Goal: Task Accomplishment & Management: Use online tool/utility

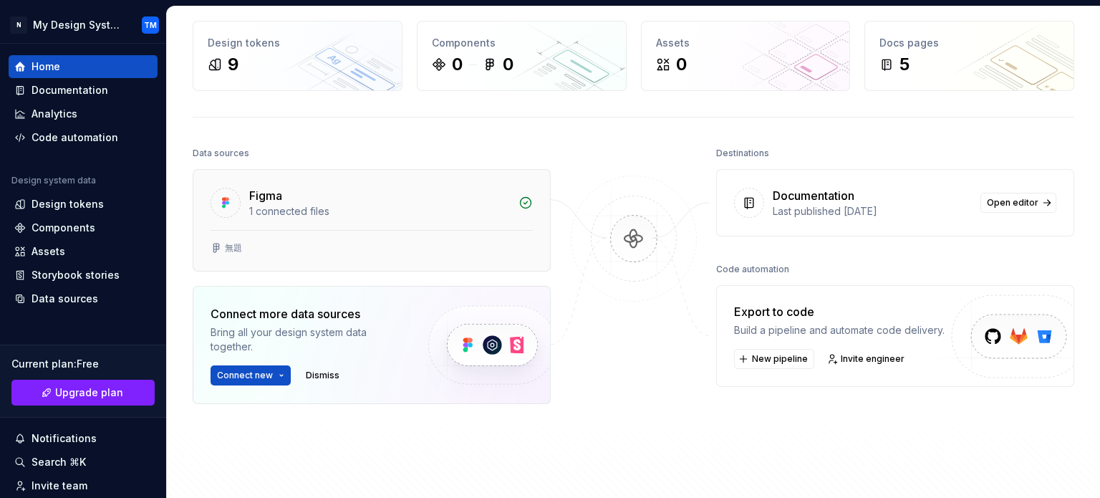
scroll to position [57, 0]
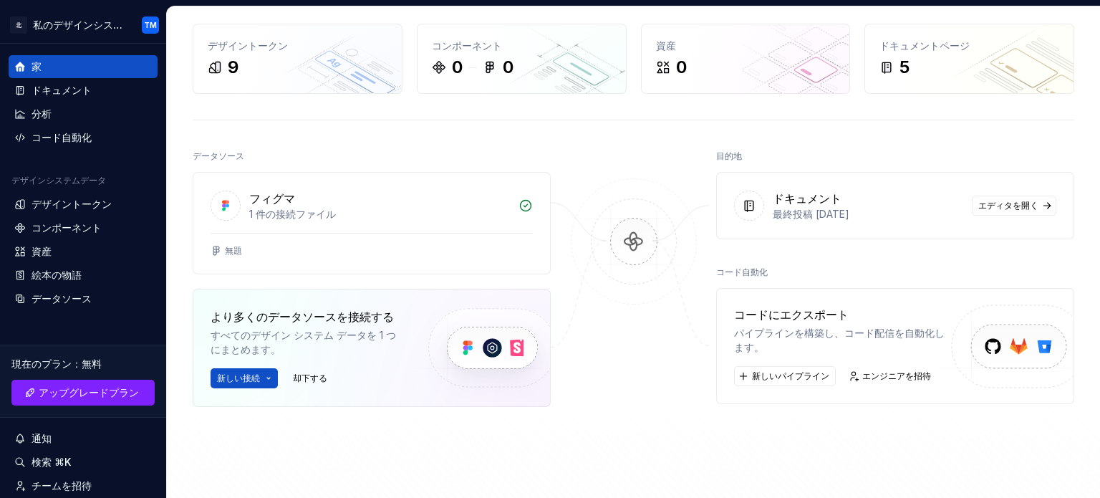
click at [964, 341] on img at bounding box center [1014, 362] width 176 height 117
click at [786, 375] on font "新しいパイプライン" at bounding box center [790, 375] width 77 height 11
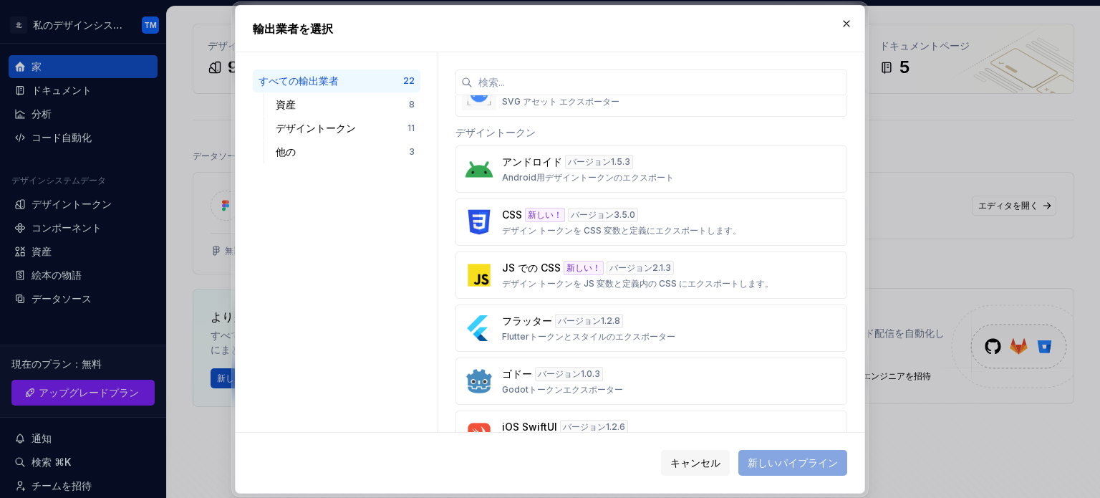
scroll to position [446, 0]
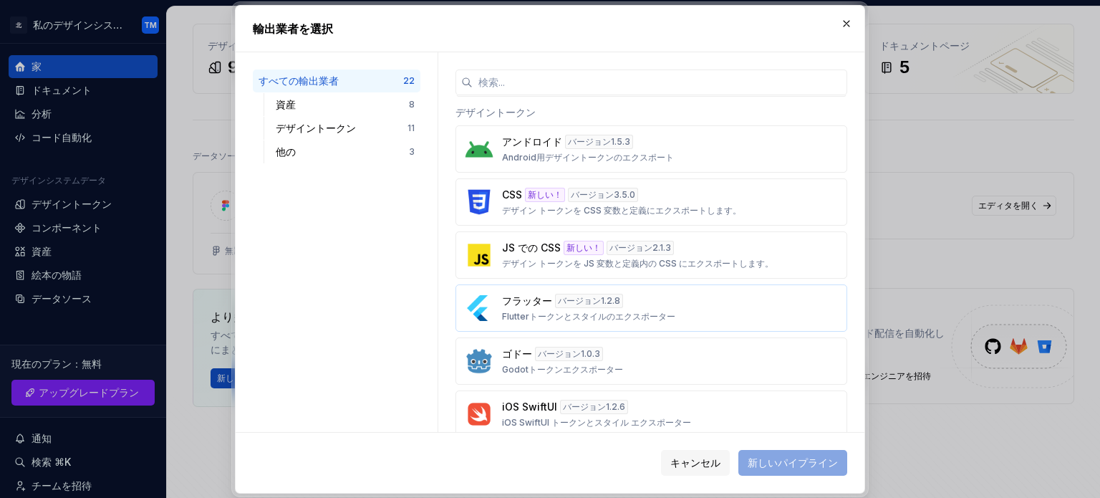
click at [594, 302] on font "バージョン" at bounding box center [579, 300] width 43 height 11
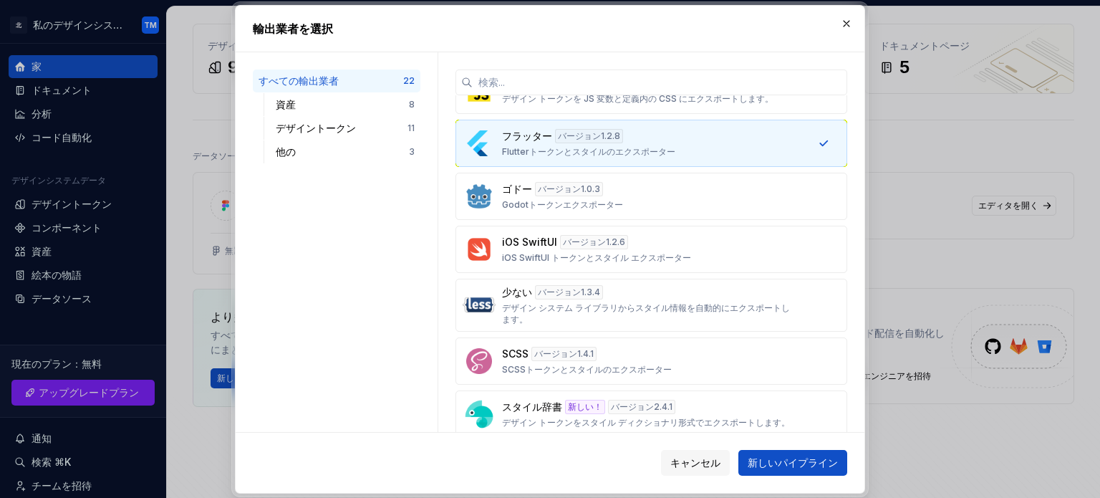
scroll to position [641, 0]
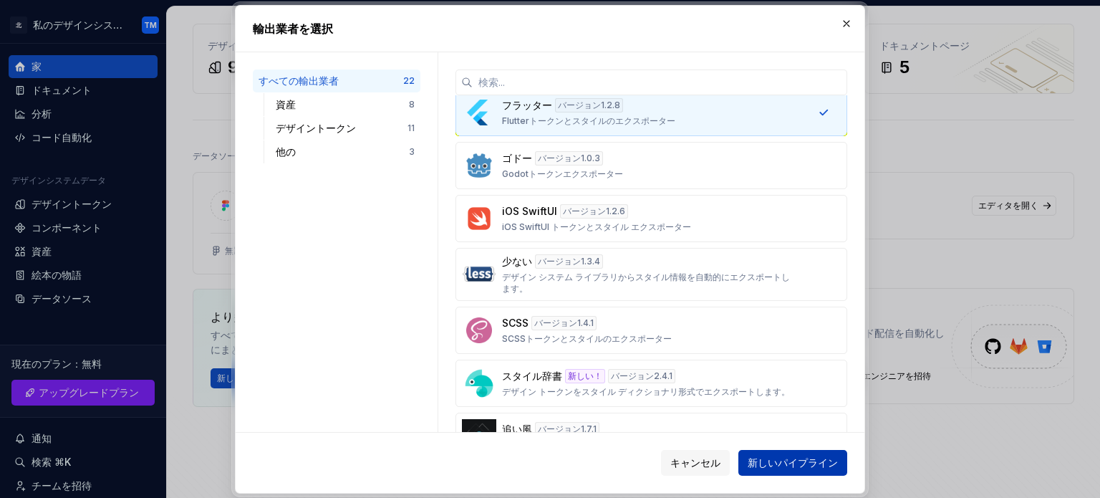
click at [759, 454] on button "新しいパイプライン" at bounding box center [793, 463] width 109 height 26
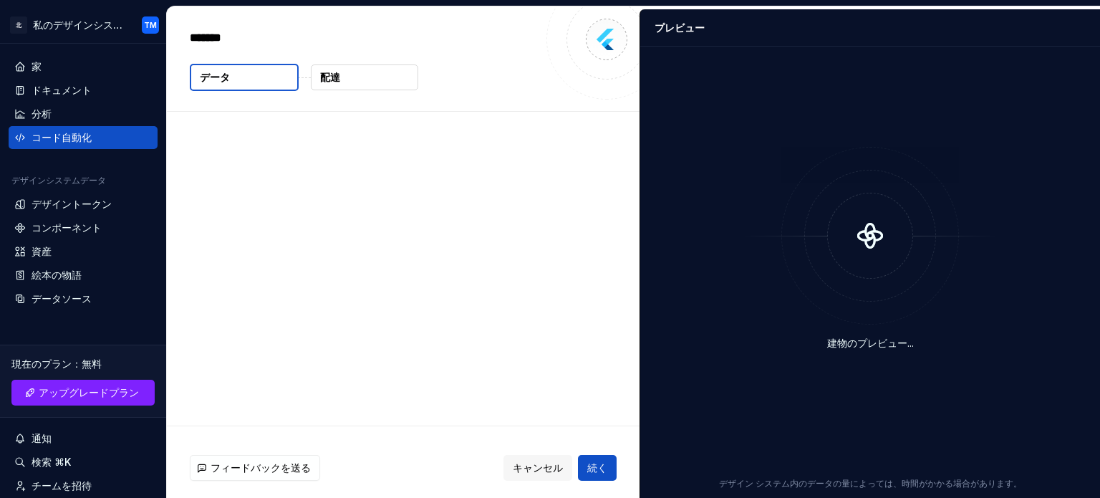
type textarea "*"
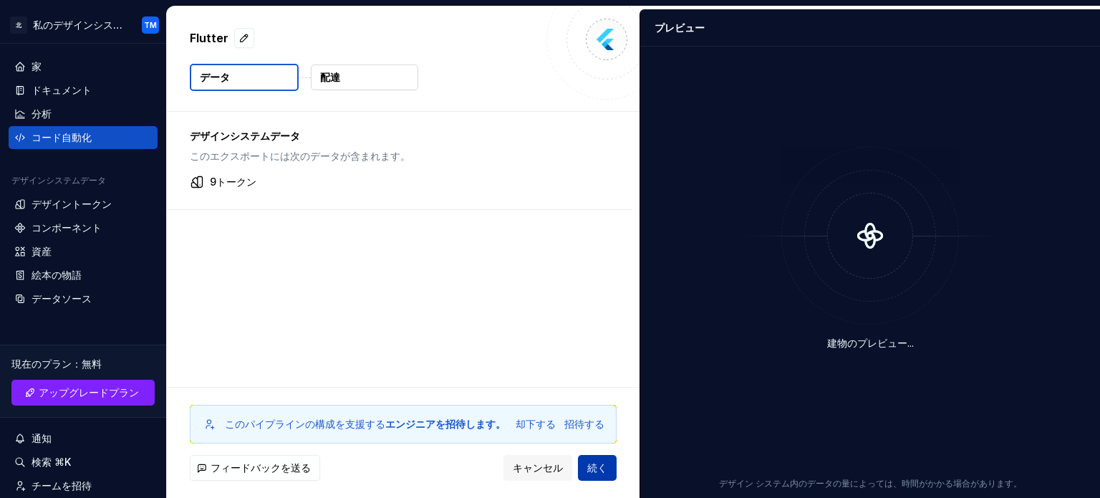
click at [591, 461] on span "続く" at bounding box center [597, 468] width 20 height 14
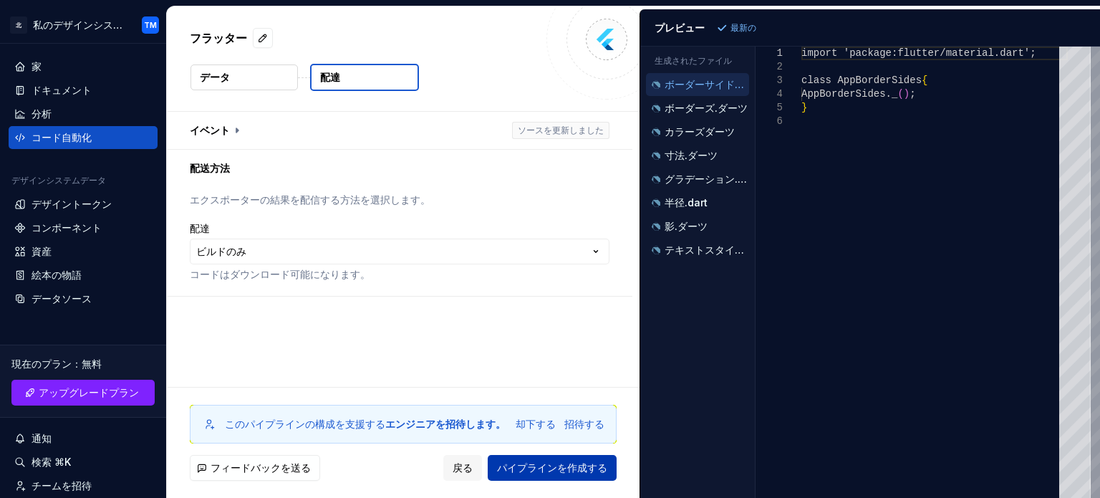
click at [536, 462] on font "パイプラインを作成する" at bounding box center [552, 467] width 110 height 12
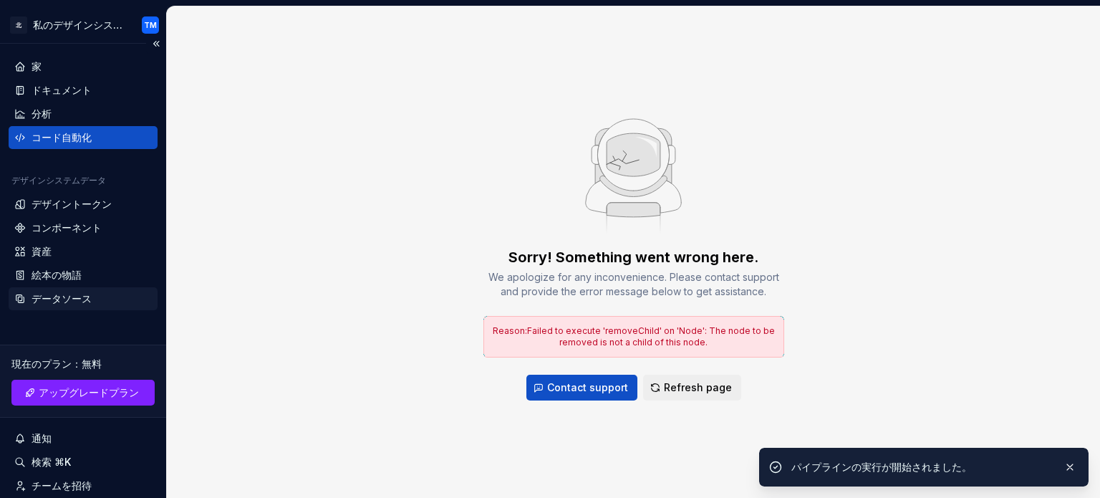
click at [92, 297] on div "データソース" at bounding box center [83, 299] width 138 height 14
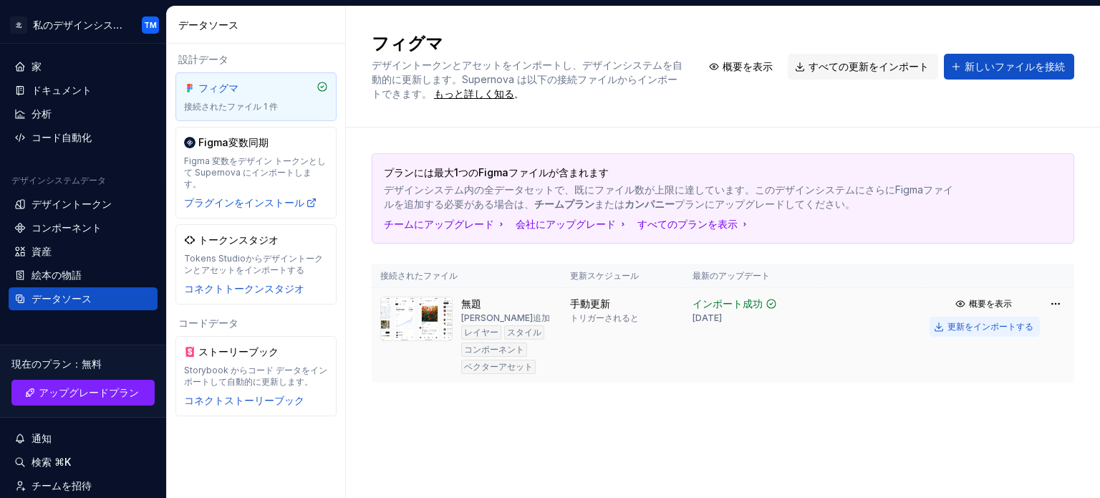
click at [974, 329] on font "更新をインポートする" at bounding box center [991, 326] width 86 height 11
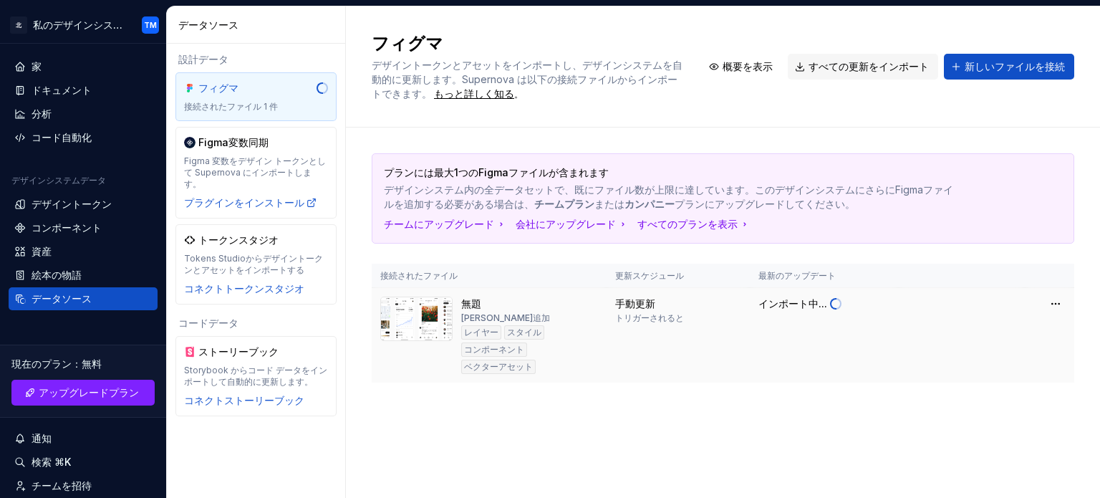
click at [399, 313] on img at bounding box center [416, 319] width 72 height 44
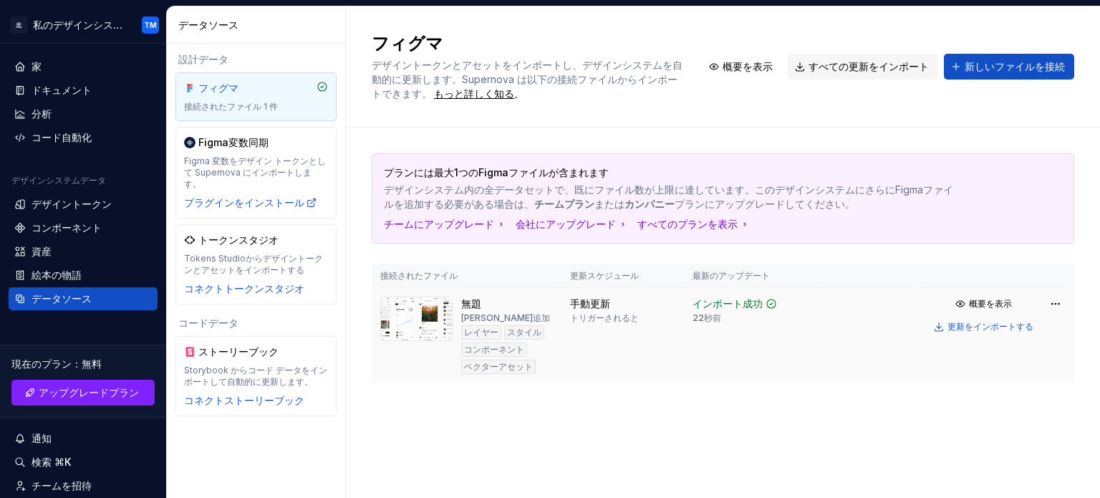
click at [827, 335] on td at bounding box center [872, 335] width 100 height 95
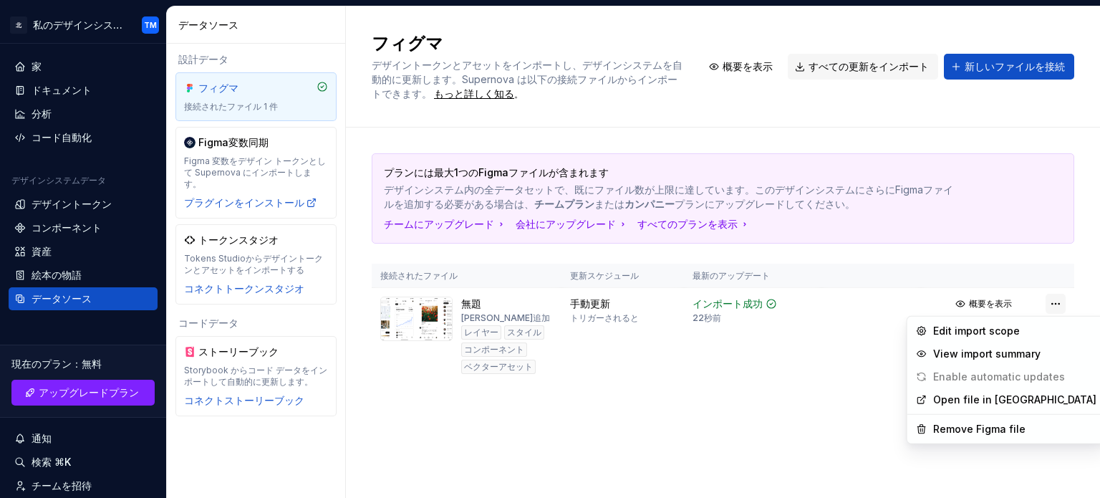
click at [1054, 305] on html "北 私のデザインシステム TM 家 ドキュメント 分析 コード自動化 デザインシステムデータ デザイントークン コンポーネント 資産 絵本の物語 データソース…" at bounding box center [550, 249] width 1100 height 498
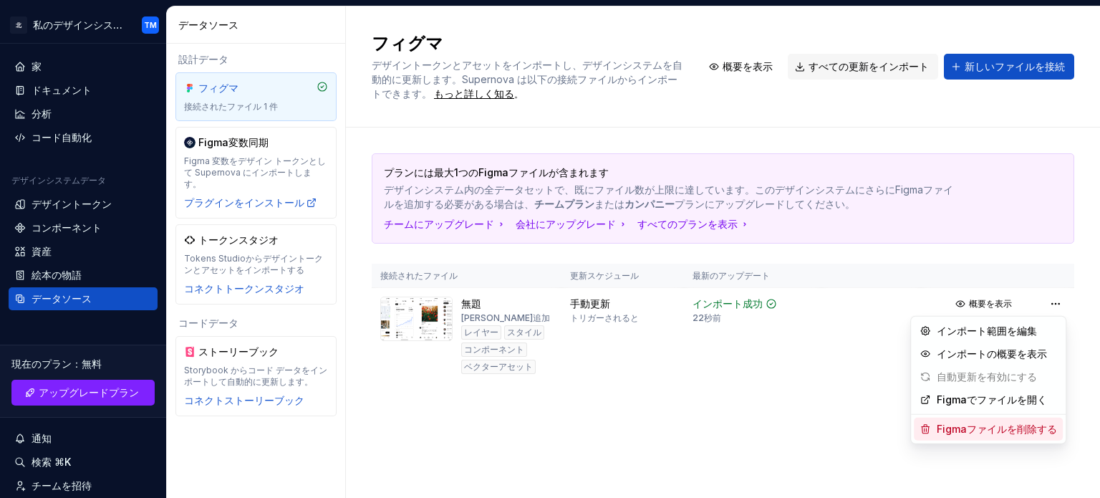
click at [1010, 435] on font "Figmaファイルを削除する" at bounding box center [997, 429] width 120 height 12
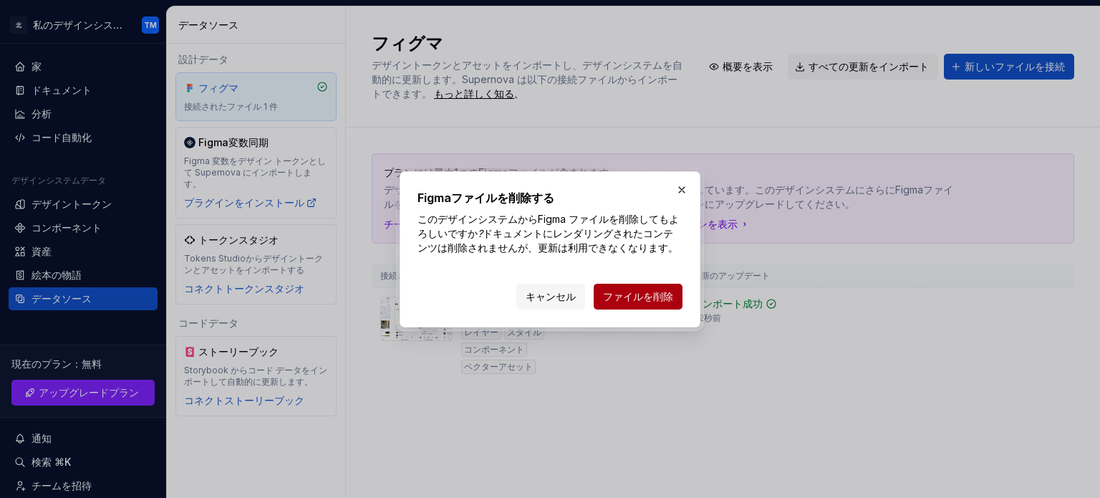
click at [651, 292] on font "ファイルを削除" at bounding box center [638, 296] width 70 height 12
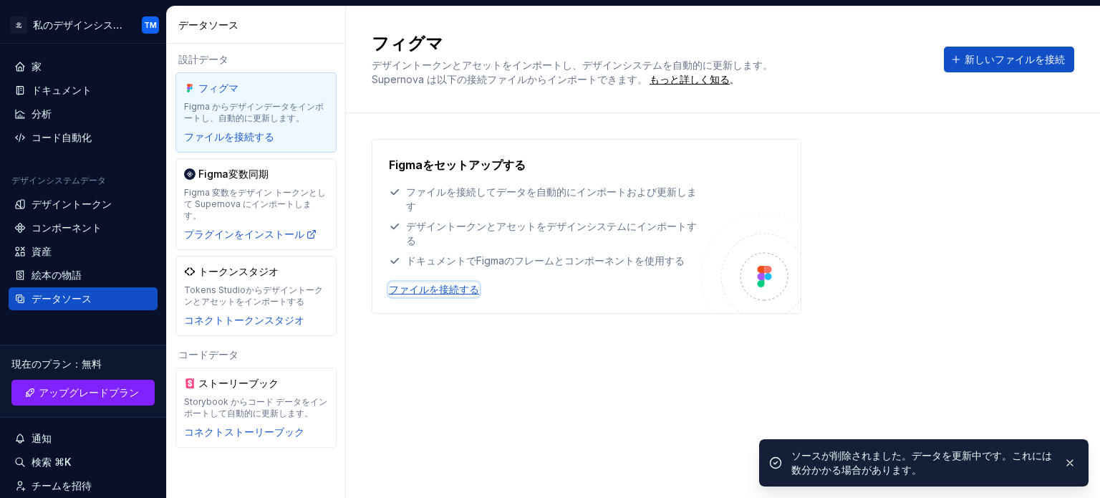
click at [451, 289] on font "ファイルを接続する" at bounding box center [434, 289] width 90 height 12
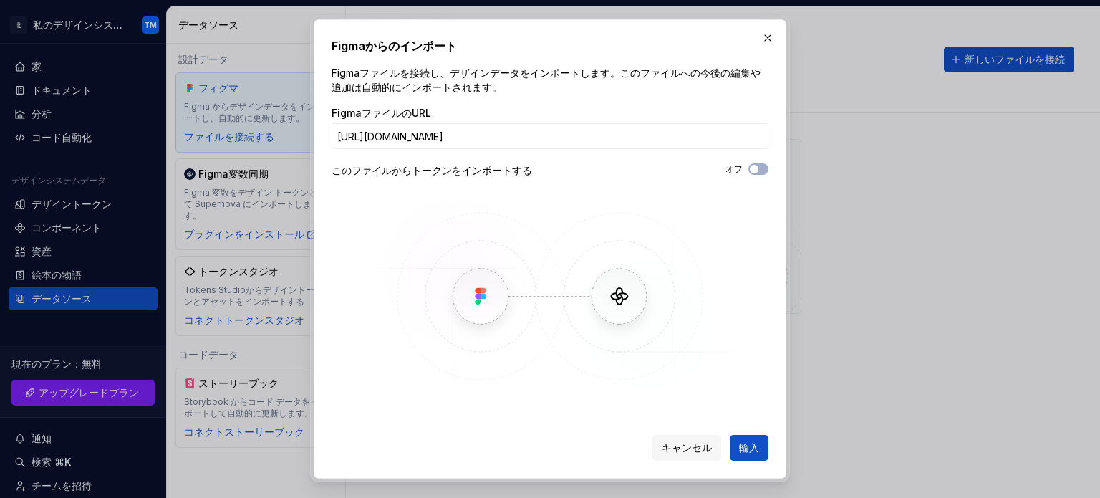
scroll to position [0, 194]
type input "[URL][DOMAIN_NAME]"
click at [738, 449] on button "輸入" at bounding box center [749, 448] width 39 height 26
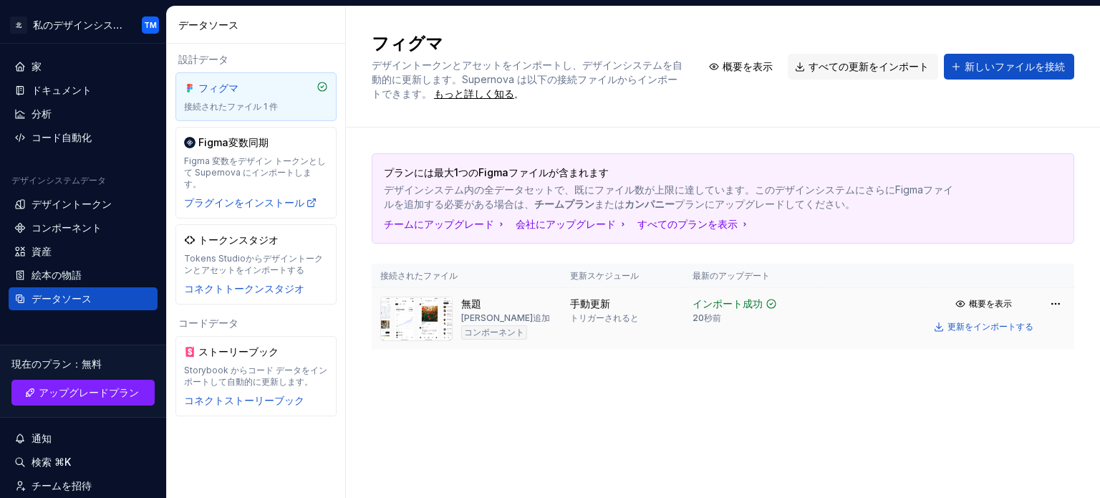
drag, startPoint x: 481, startPoint y: 300, endPoint x: 895, endPoint y: 312, distance: 413.5
click at [895, 312] on td at bounding box center [872, 319] width 100 height 62
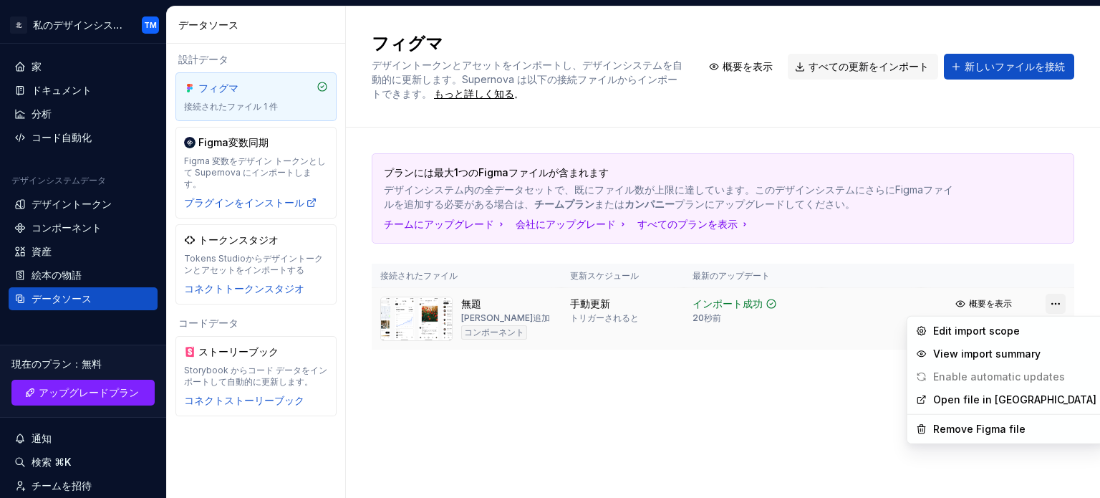
click at [1062, 306] on html "北 私のデザインシステム TM 家 ドキュメント 分析 コード自動化 デザインシステムデータ デザイントークン コンポーネント 資産 絵本の物語 データソース…" at bounding box center [550, 249] width 1100 height 498
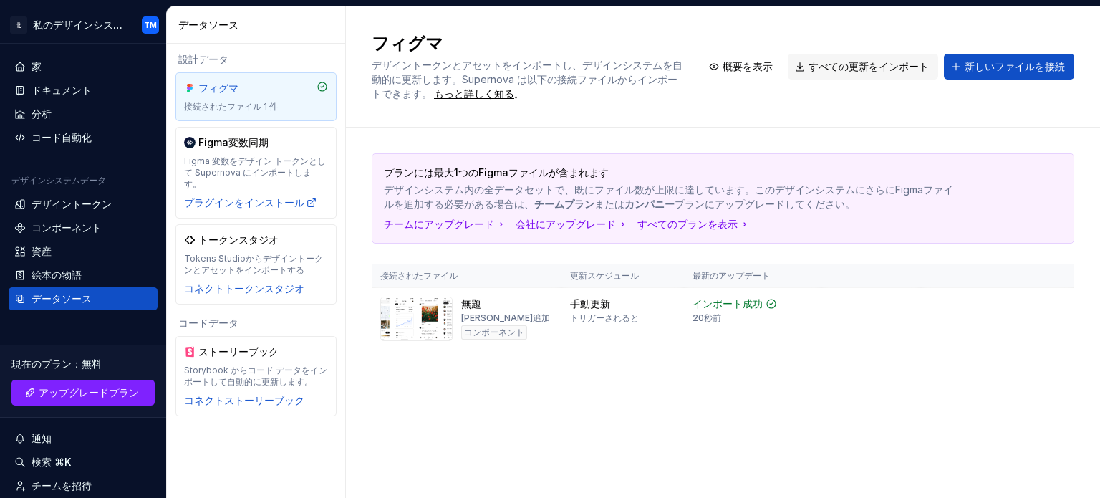
click at [431, 301] on html "北 私のデザインシステム TM 家 ドキュメント 分析 コード自動化 デザインシステムデータ デザイントークン コンポーネント 資産 絵本の物語 データソース…" at bounding box center [550, 249] width 1100 height 498
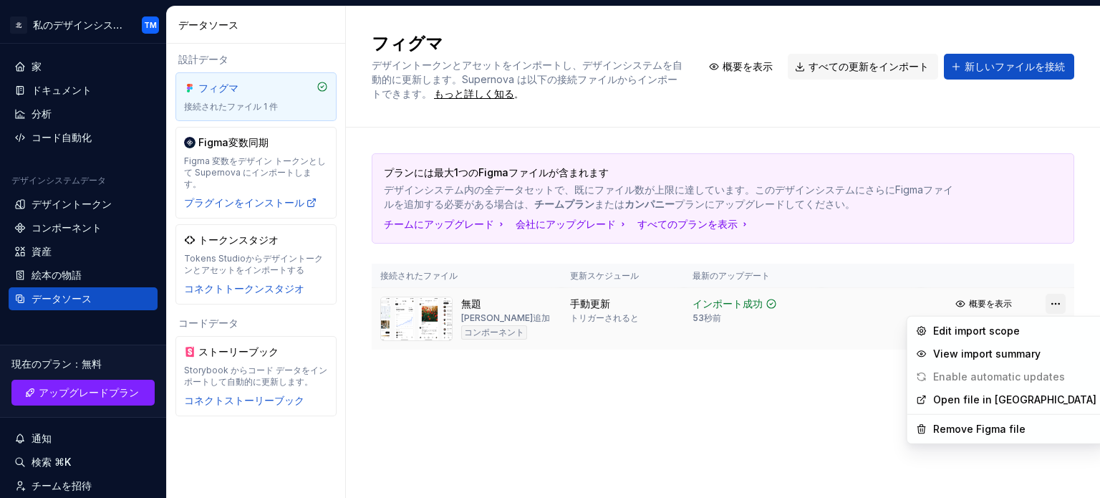
click at [1054, 306] on html "北 私のデザインシステム TM 家 ドキュメント 分析 コード自動化 デザインシステムデータ デザイントークン コンポーネント 資産 絵本の物語 データソース…" at bounding box center [550, 249] width 1100 height 498
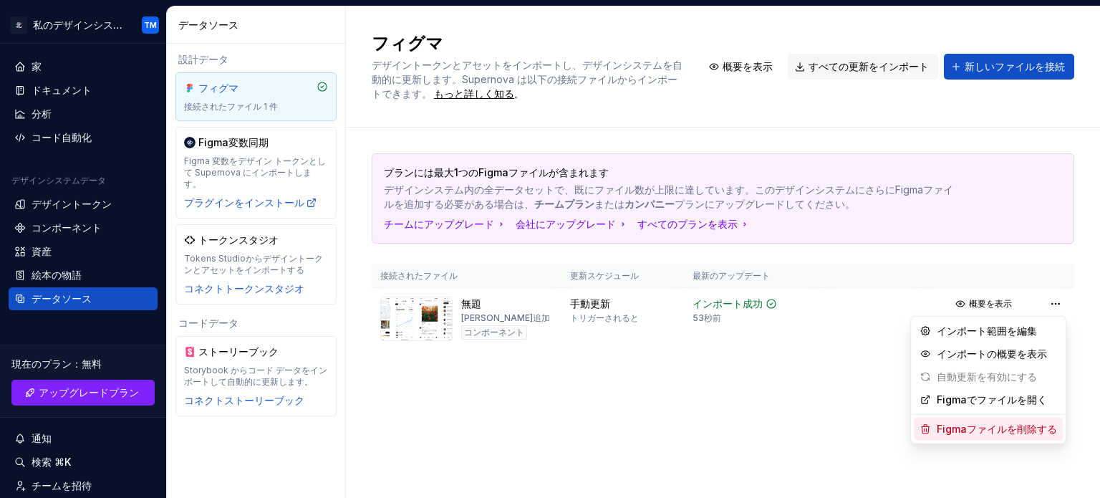
click at [989, 429] on font "Figmaファイルを削除する" at bounding box center [997, 429] width 120 height 12
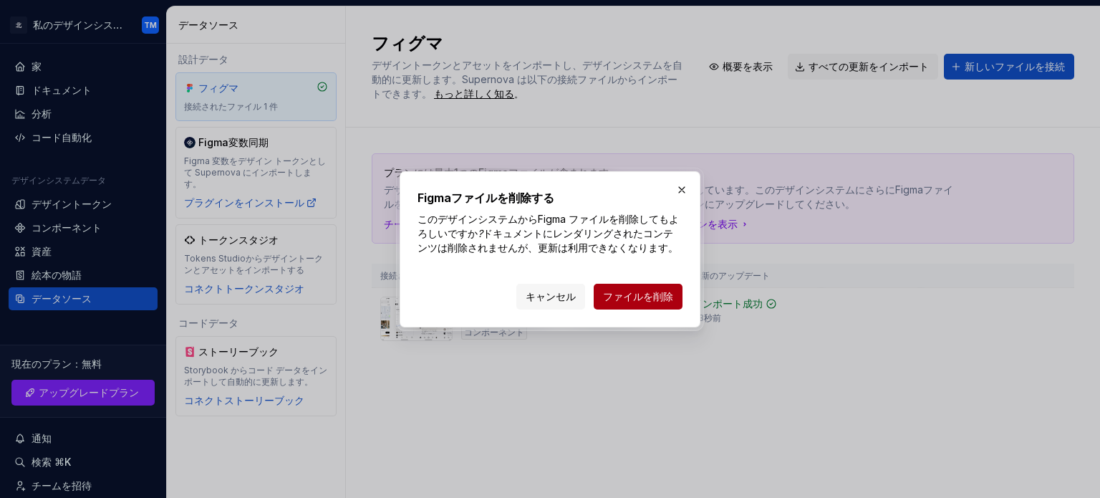
click at [625, 294] on font "ファイルを削除" at bounding box center [638, 296] width 70 height 12
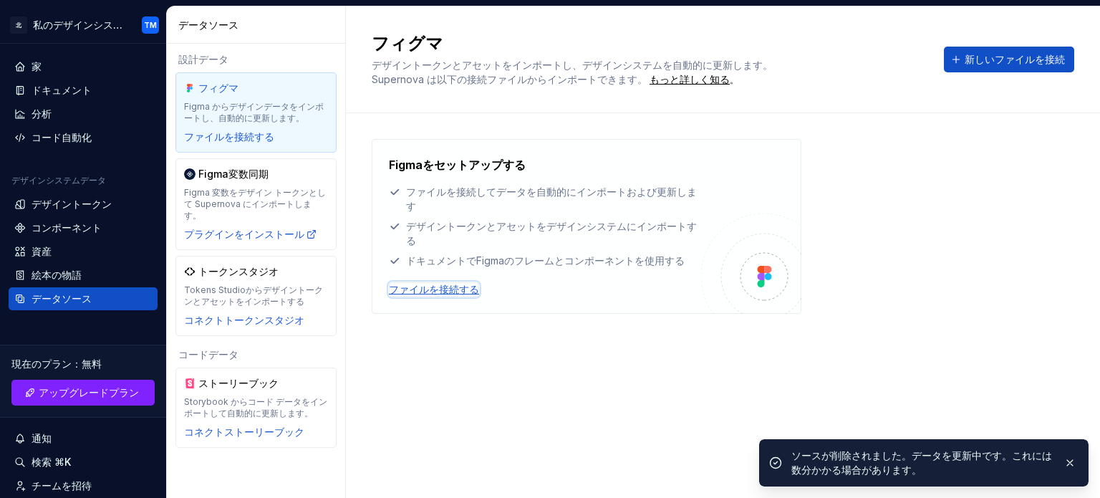
click at [430, 292] on font "ファイルを接続する" at bounding box center [434, 289] width 90 height 12
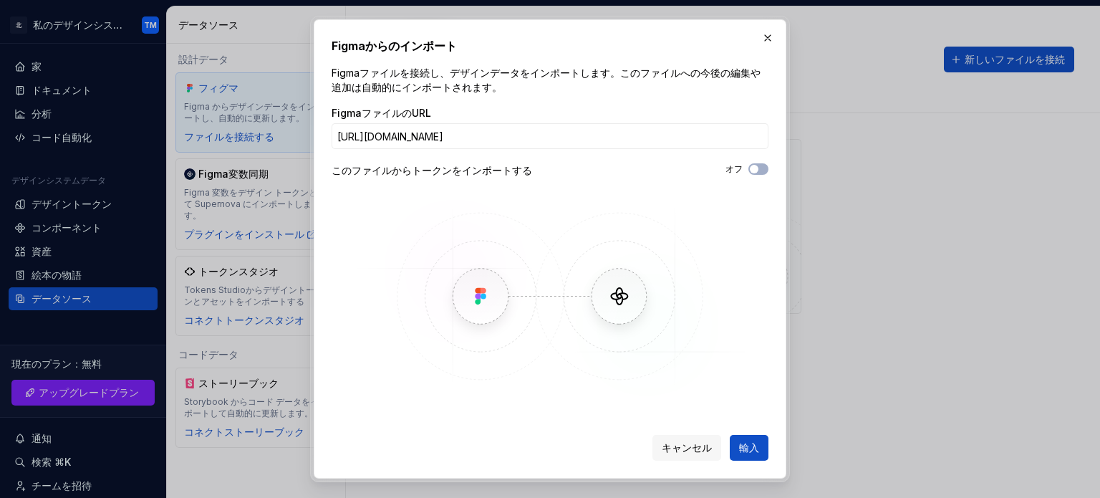
scroll to position [0, 201]
type input "[URL][DOMAIN_NAME]"
click at [744, 436] on button "輸入" at bounding box center [749, 448] width 39 height 26
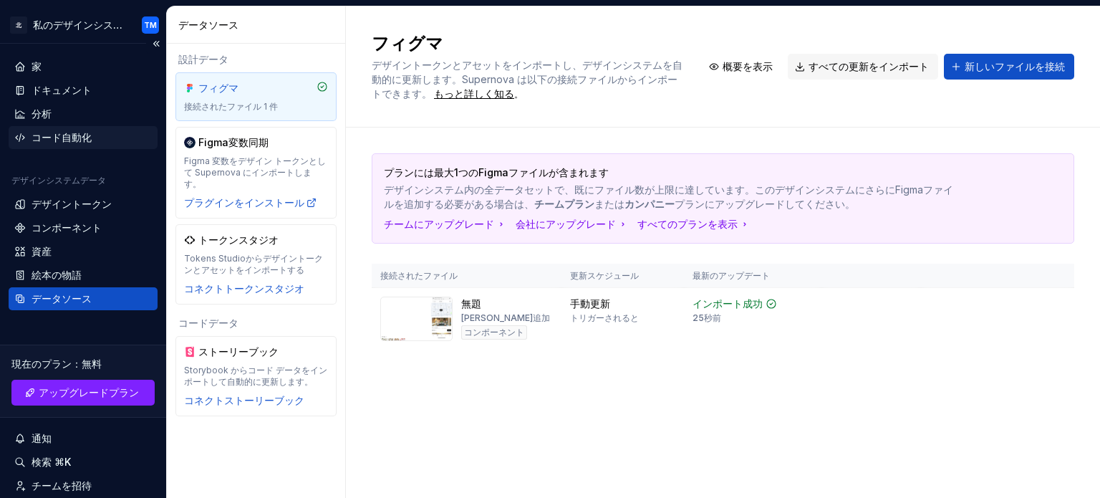
click at [77, 145] on div "コード自動化" at bounding box center [83, 137] width 149 height 23
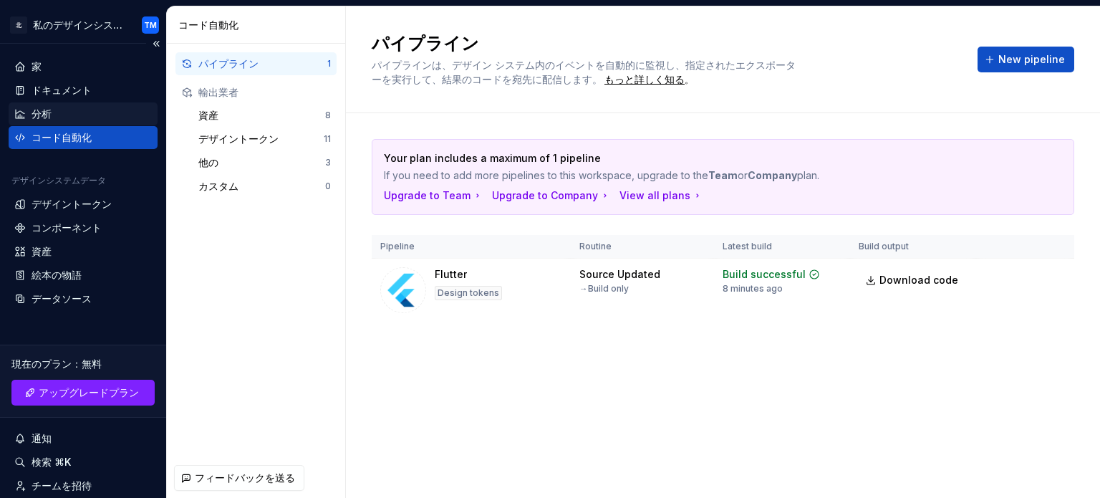
click at [67, 111] on div "分析" at bounding box center [83, 114] width 138 height 14
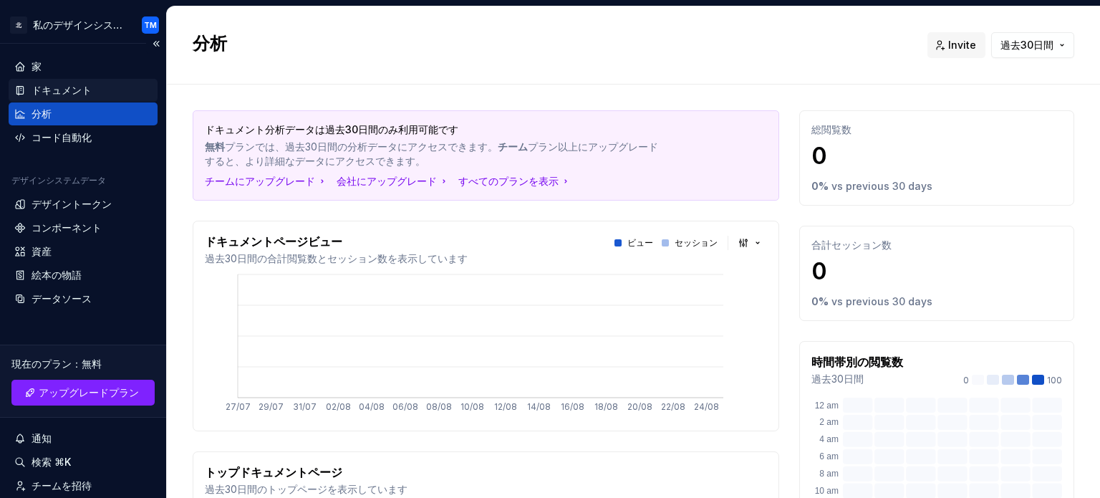
click at [74, 92] on font "ドキュメント" at bounding box center [62, 90] width 60 height 12
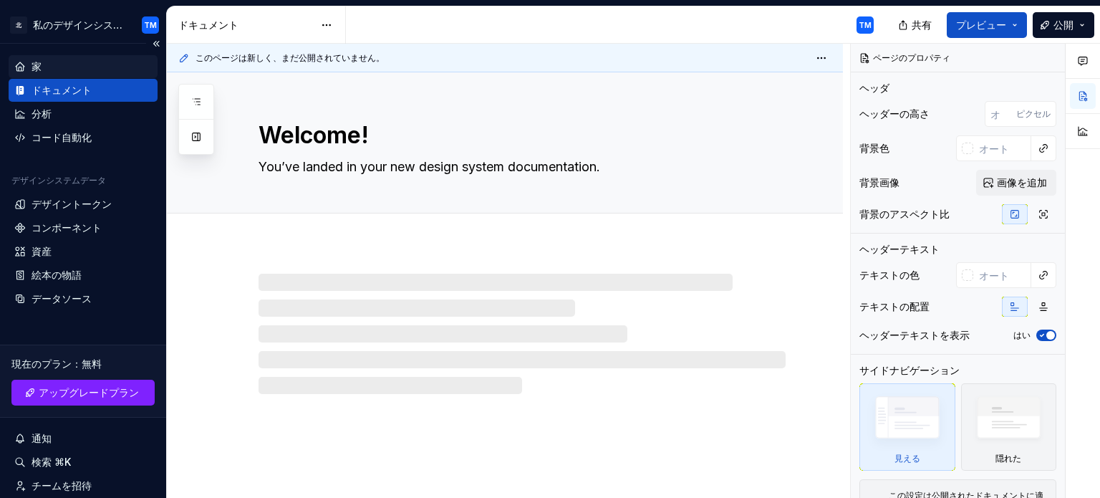
click at [73, 65] on div "家" at bounding box center [83, 66] width 138 height 14
type textarea "*"
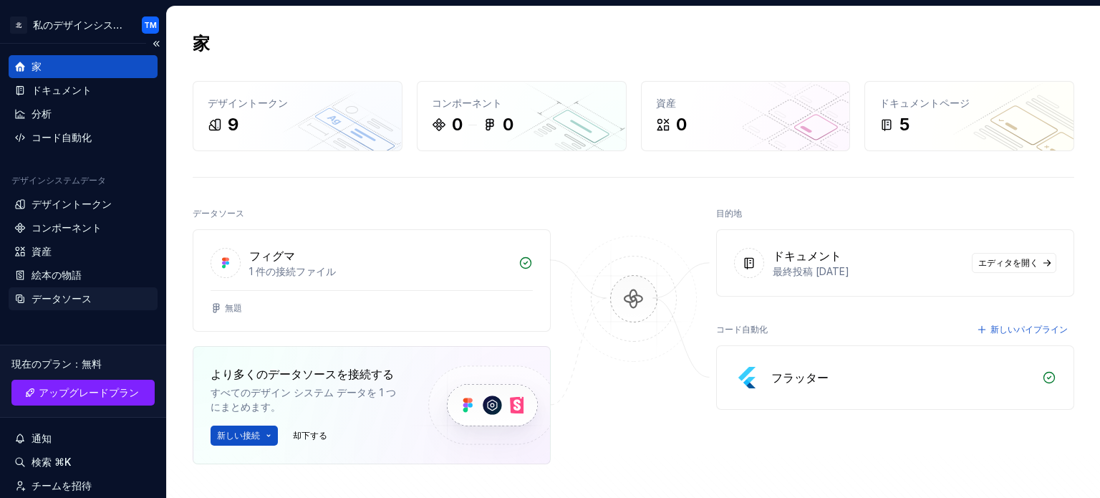
click at [60, 303] on font "データソース" at bounding box center [62, 298] width 60 height 12
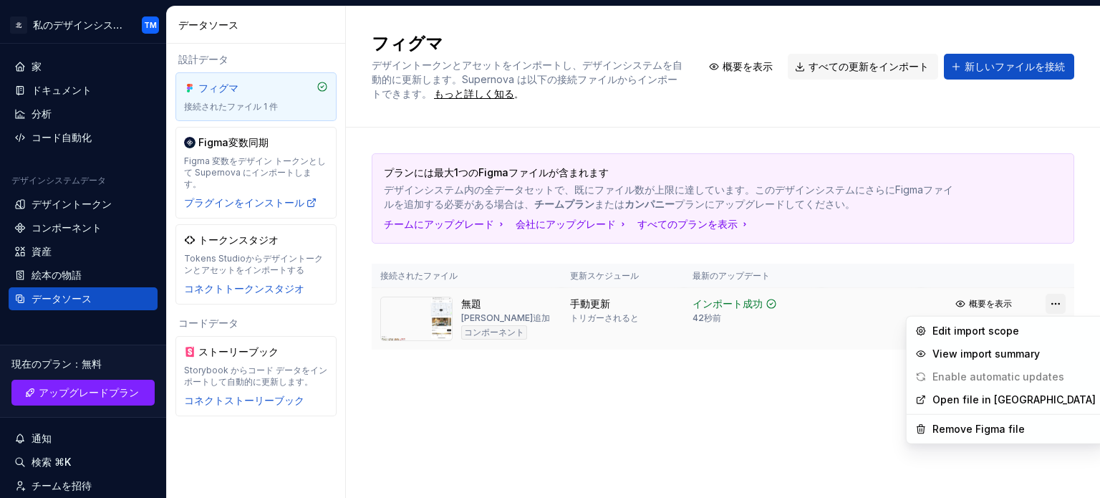
click at [1048, 300] on html "北 私のデザインシステム TM 家 ドキュメント 分析 コード自動化 デザインシステムデータ デザイントークン コンポーネント 資産 絵本の物語 データソース…" at bounding box center [550, 249] width 1100 height 498
click at [1017, 334] on font "インポート範囲を編集" at bounding box center [987, 331] width 100 height 12
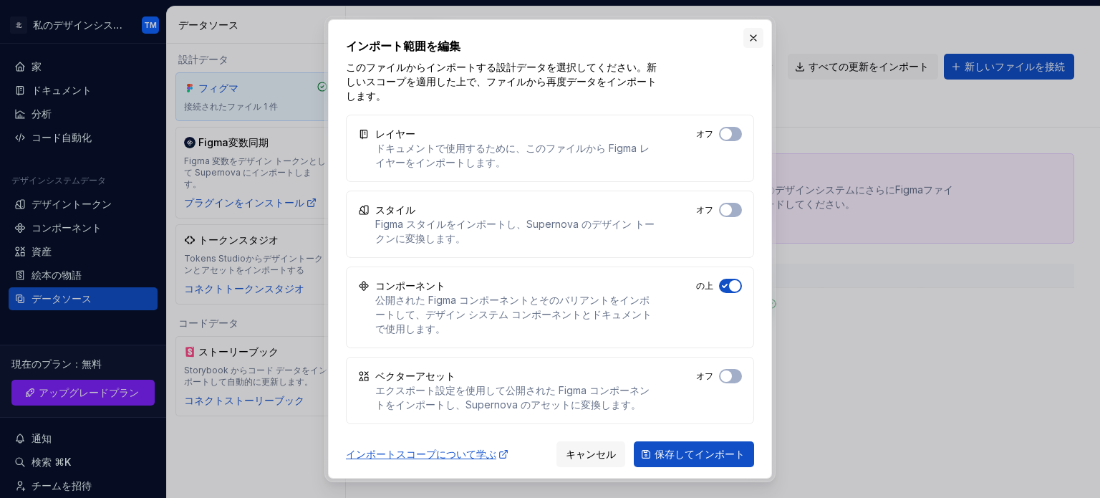
click at [755, 39] on button "button" at bounding box center [754, 38] width 20 height 20
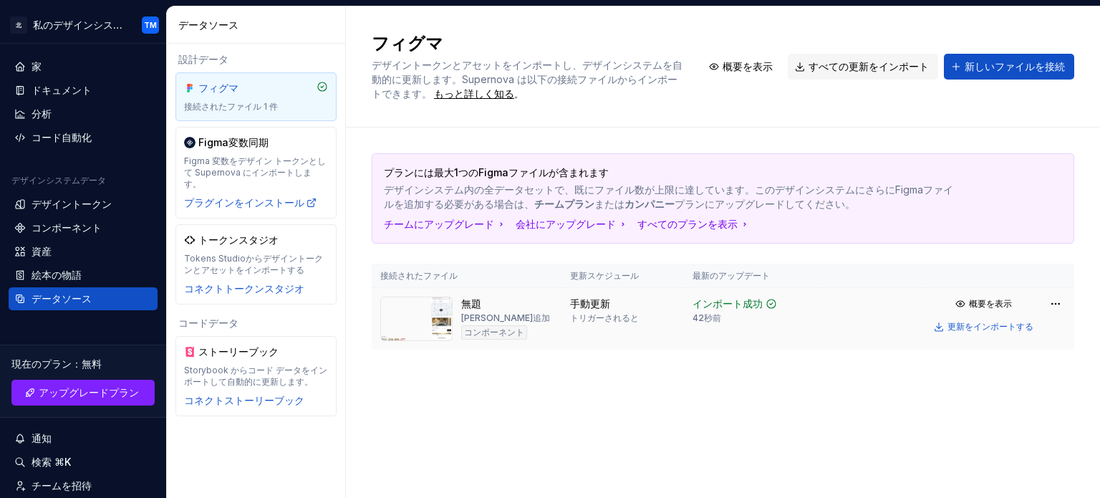
click at [421, 330] on img at bounding box center [416, 319] width 72 height 44
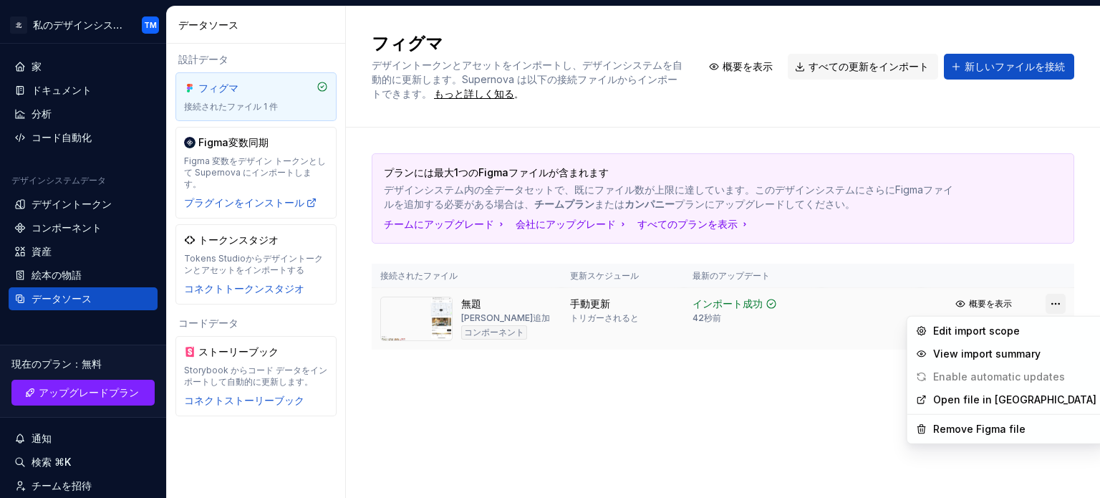
click at [1064, 307] on html "北 私のデザインシステム TM 家 ドキュメント 分析 コード自動化 デザインシステムデータ デザイントークン コンポーネント 資産 絵本の物語 データソース…" at bounding box center [550, 249] width 1100 height 498
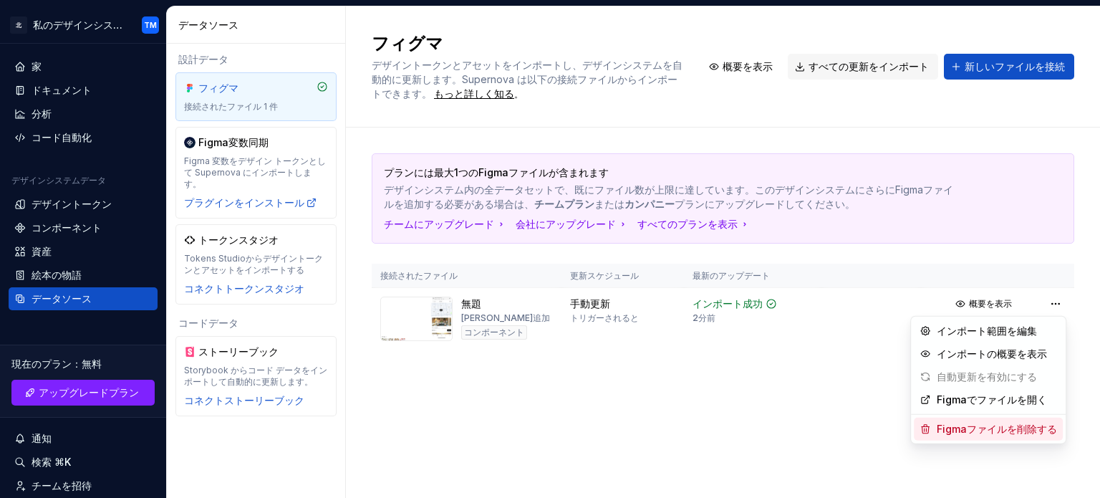
click at [1000, 425] on font "Figmaファイルを削除する" at bounding box center [997, 429] width 120 height 12
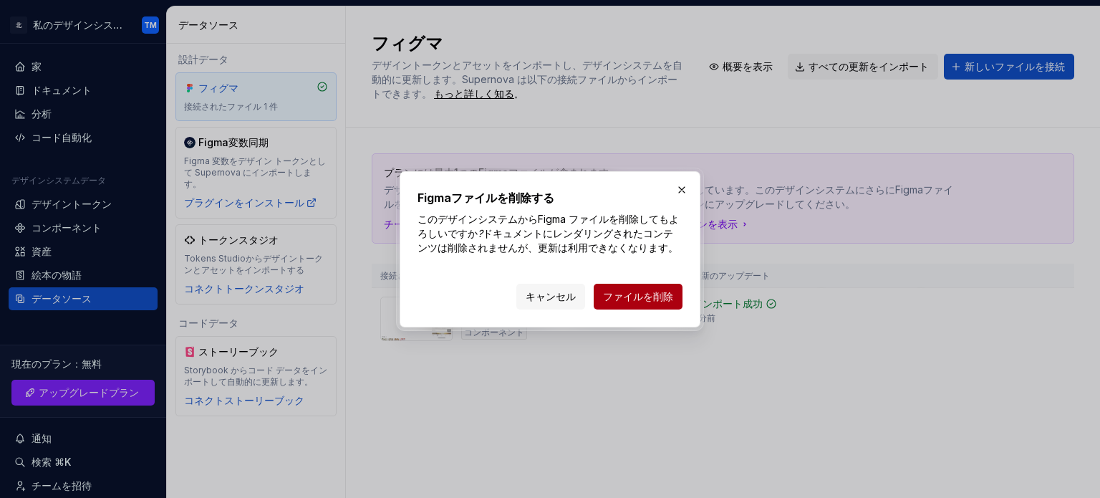
click at [639, 300] on font "ファイルを削除" at bounding box center [638, 296] width 70 height 12
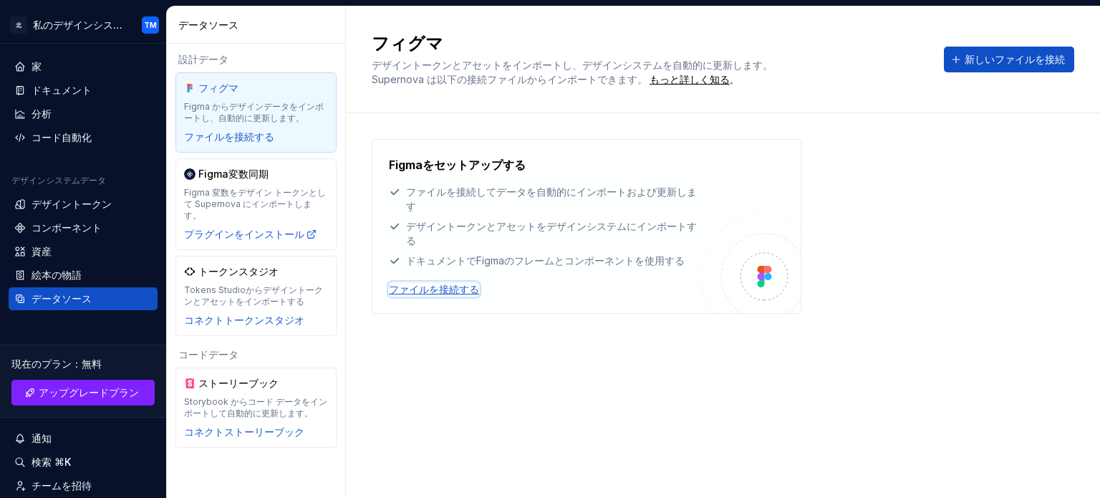
click at [464, 283] on font "ファイルを接続する" at bounding box center [434, 289] width 90 height 12
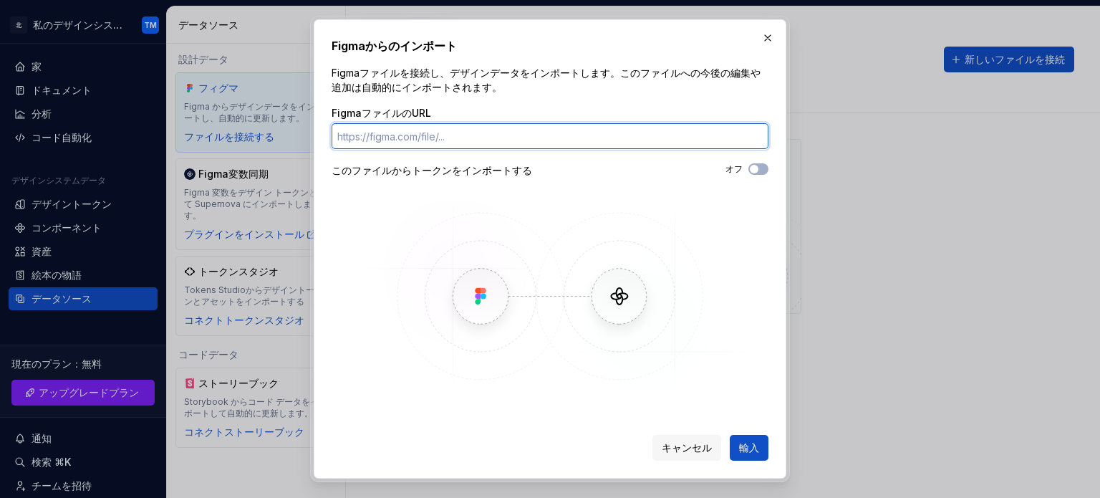
paste input "[URL][DOMAIN_NAME]"
type input "[URL][DOMAIN_NAME]"
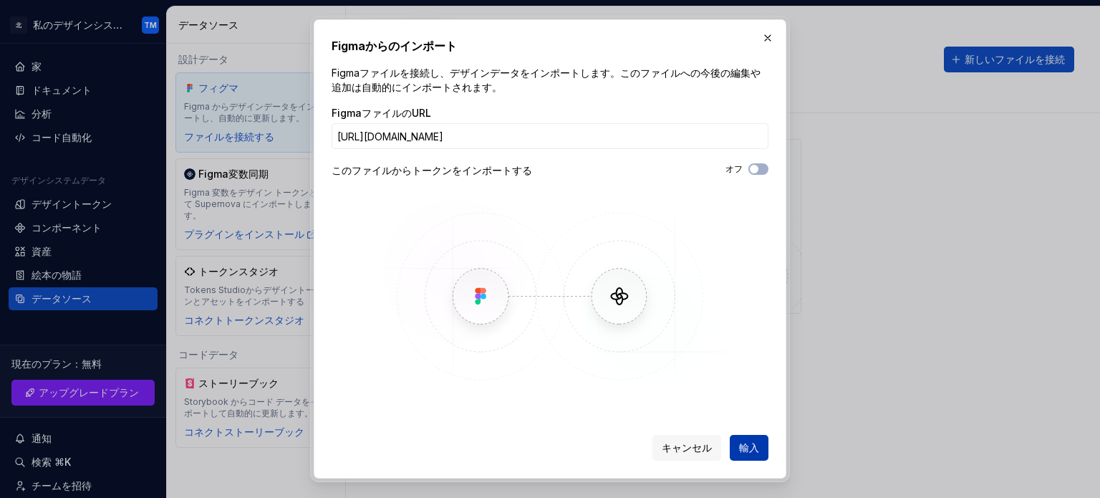
scroll to position [0, 0]
click at [748, 437] on button "輸入" at bounding box center [749, 448] width 39 height 26
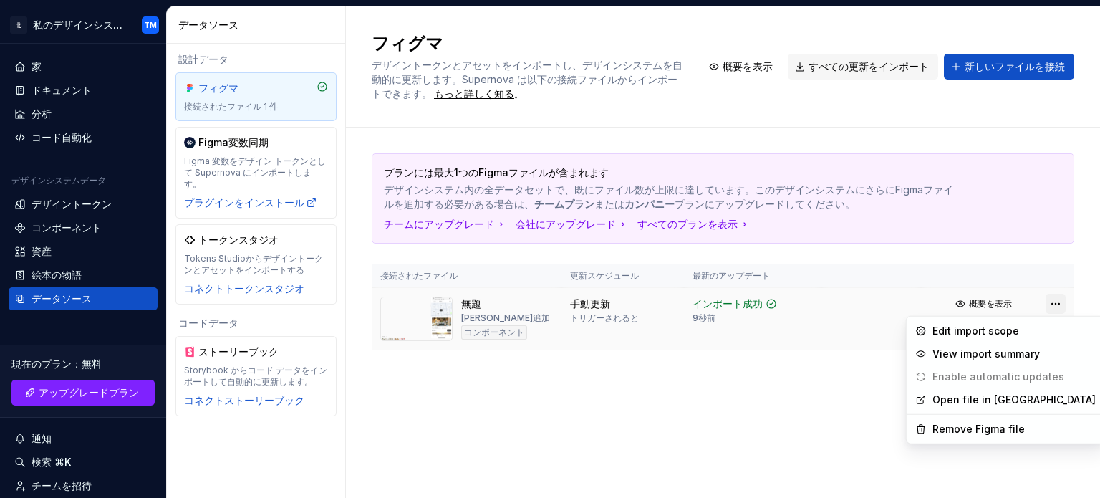
click at [1056, 301] on html "北 私のデザインシステム TM 家 ドキュメント 分析 コード自動化 デザインシステムデータ デザイントークン コンポーネント 資産 絵本の物語 データソース…" at bounding box center [550, 249] width 1100 height 498
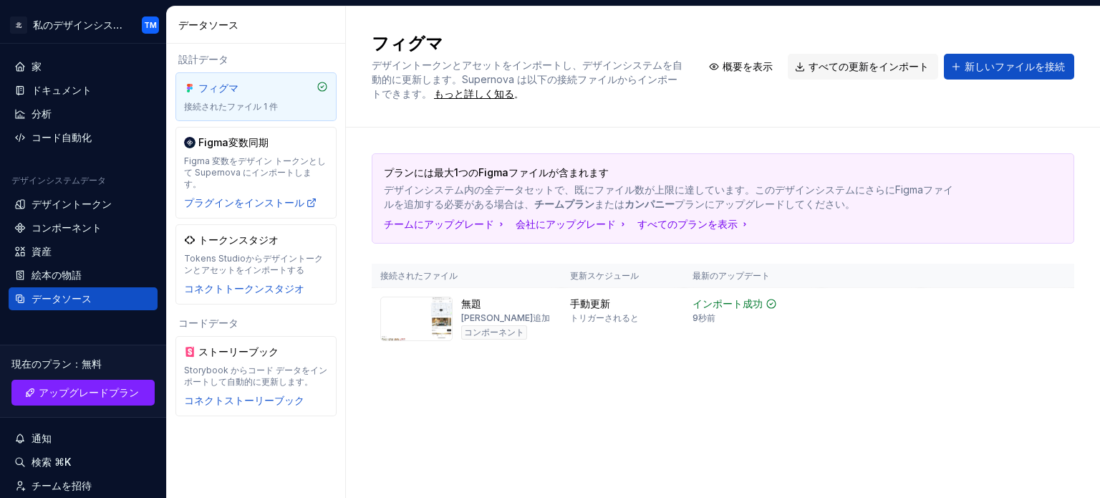
click at [819, 423] on html "北 私のデザインシステム TM 家 ドキュメント 分析 コード自動化 デザインシステムデータ デザイントークン コンポーネント 資産 絵本の物語 データソース…" at bounding box center [550, 249] width 1100 height 498
click at [89, 147] on div "コード自動化" at bounding box center [83, 137] width 149 height 23
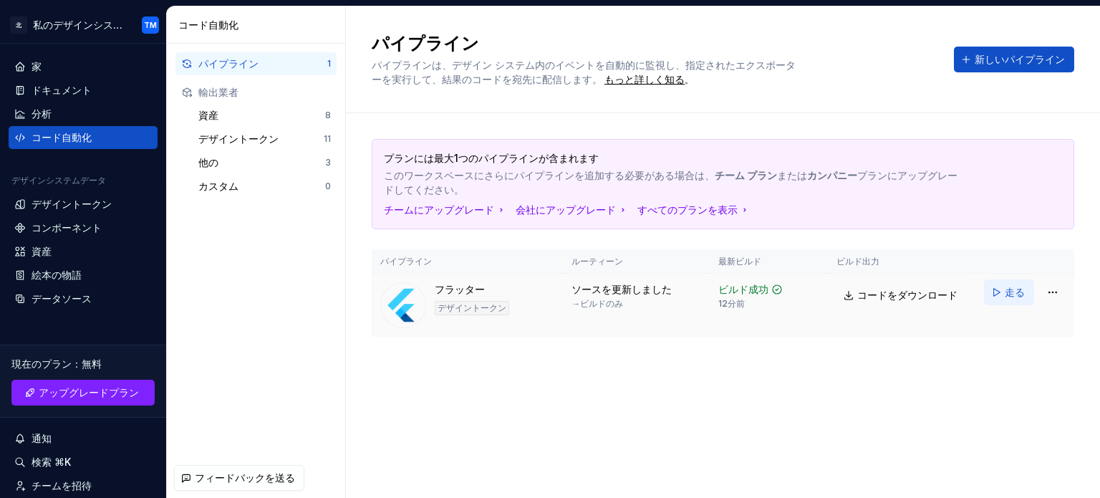
click at [1005, 292] on font "走る" at bounding box center [1015, 292] width 20 height 12
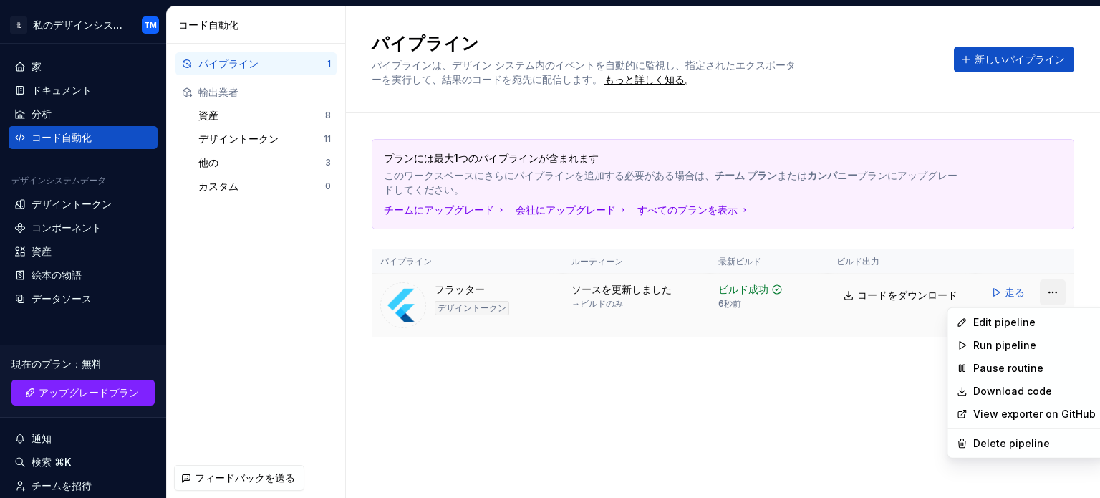
click at [1047, 287] on html "北 私のデザインシステム TM 家 ドキュメント 分析 コード自動化 デザインシステムデータ デザイントークン コンポーネント 資産 絵本の物語 データソース…" at bounding box center [550, 249] width 1100 height 498
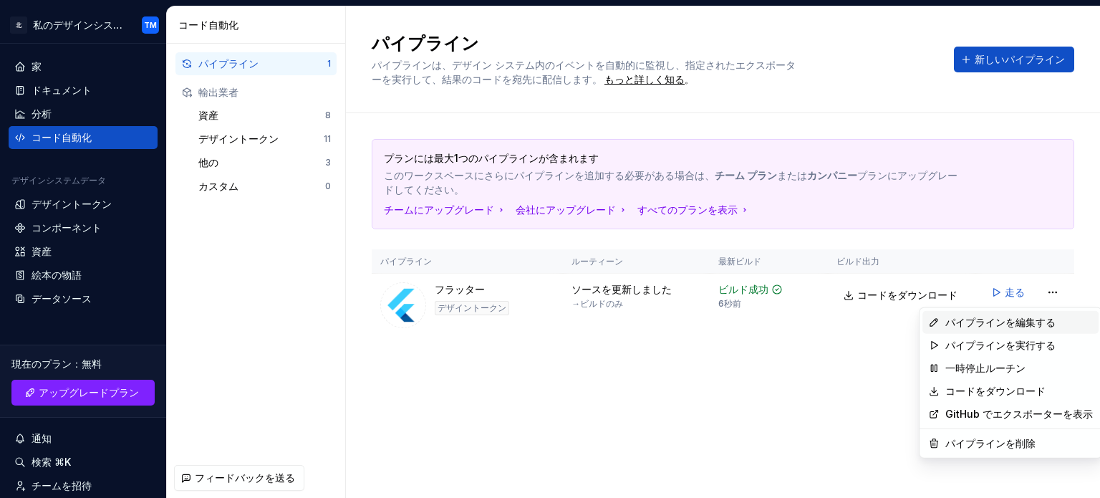
click at [1035, 312] on div "パイプラインを編集する" at bounding box center [1011, 322] width 176 height 23
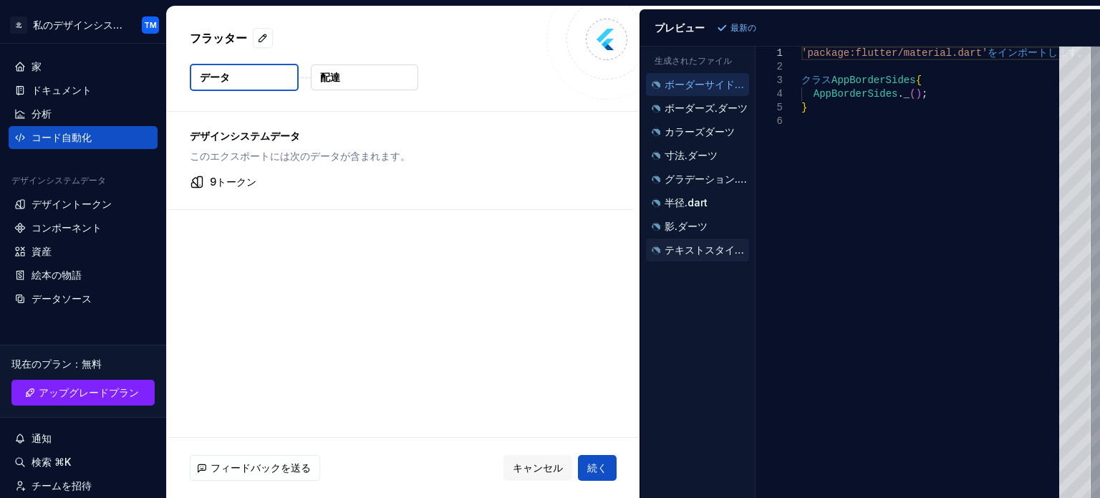
click at [705, 251] on font "テキストスタイル.dart" at bounding box center [716, 250] width 103 height 12
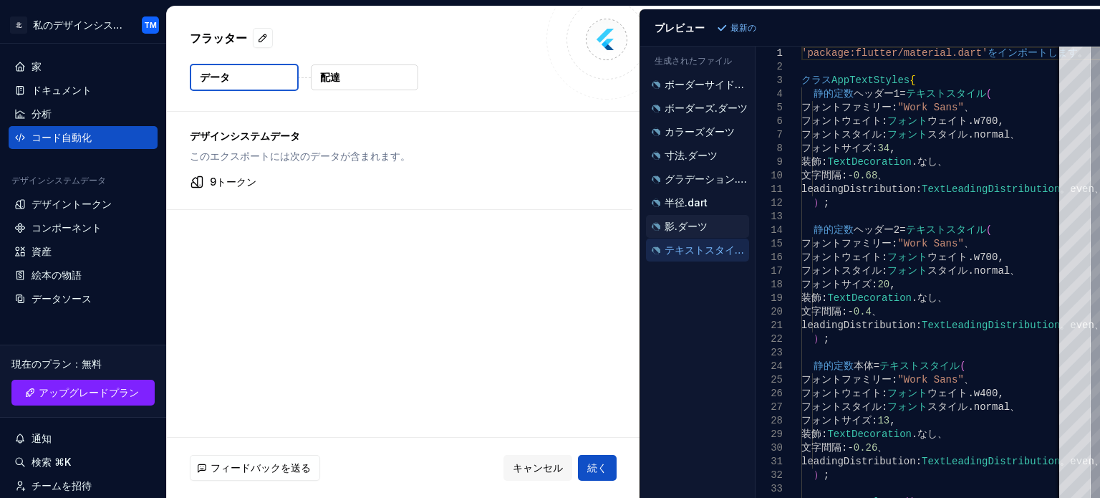
click at [696, 223] on font "影.ダーツ" at bounding box center [686, 226] width 43 height 12
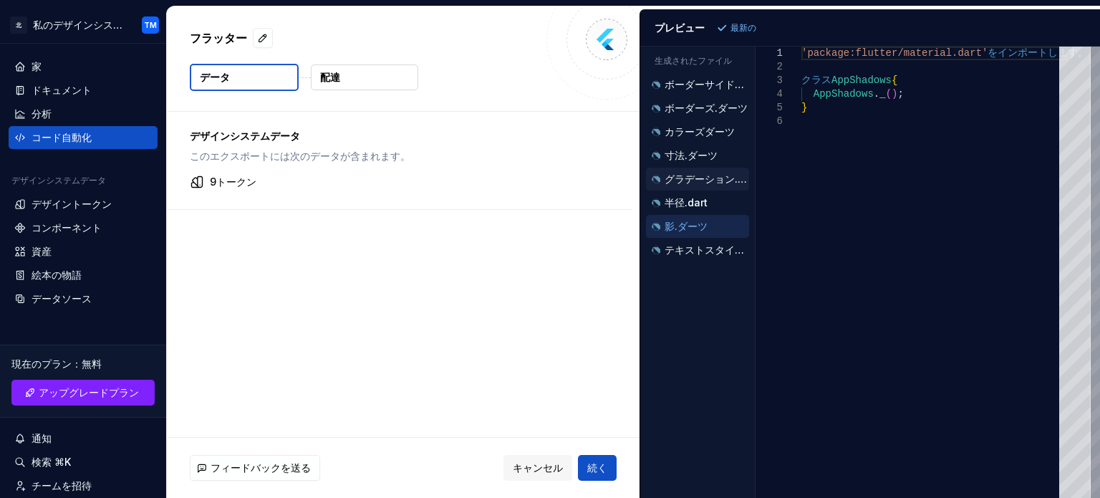
click at [686, 188] on div "グラデーション.dart" at bounding box center [697, 179] width 103 height 23
click at [690, 201] on font "半径.dart" at bounding box center [686, 202] width 43 height 12
click at [691, 178] on font "グラデーション.dart" at bounding box center [711, 179] width 93 height 12
click at [691, 157] on font "寸法.ダーツ" at bounding box center [691, 155] width 53 height 12
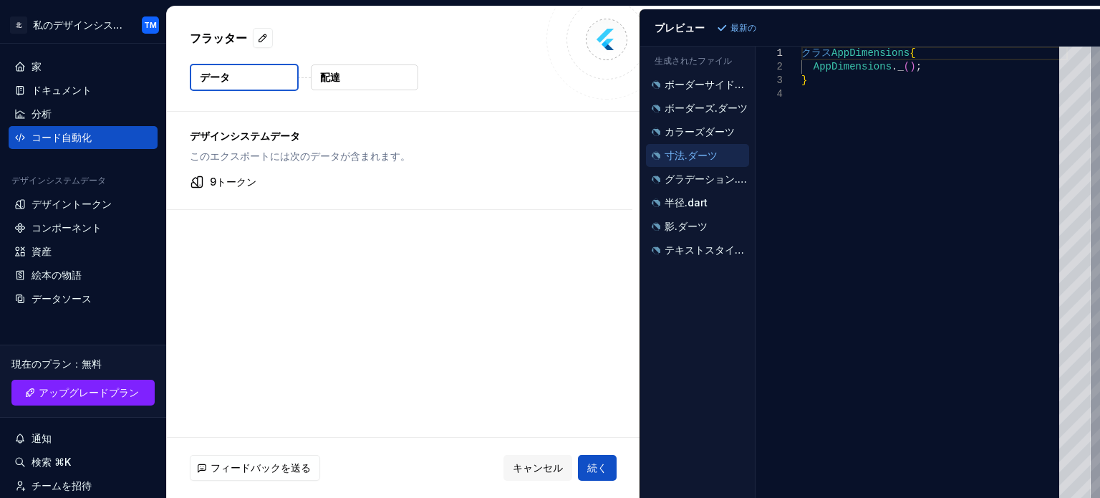
click at [694, 144] on li "寸法.ダーツ" at bounding box center [697, 155] width 103 height 23
click at [694, 137] on div "カラーズダーツ" at bounding box center [699, 132] width 100 height 14
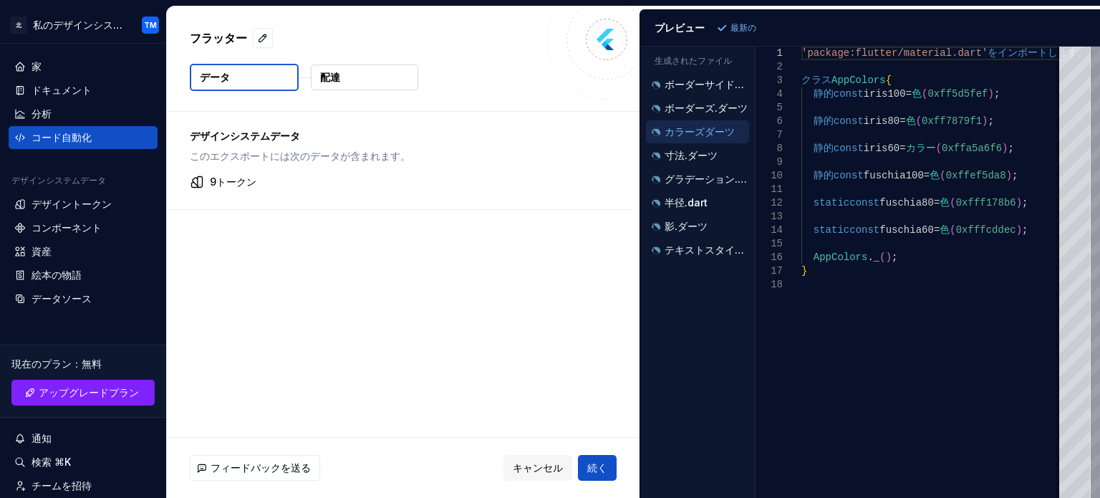
click at [698, 121] on div "カラーズダーツ" at bounding box center [697, 131] width 103 height 23
click at [704, 91] on button "ボーダーサイドダーツ" at bounding box center [697, 85] width 103 height 16
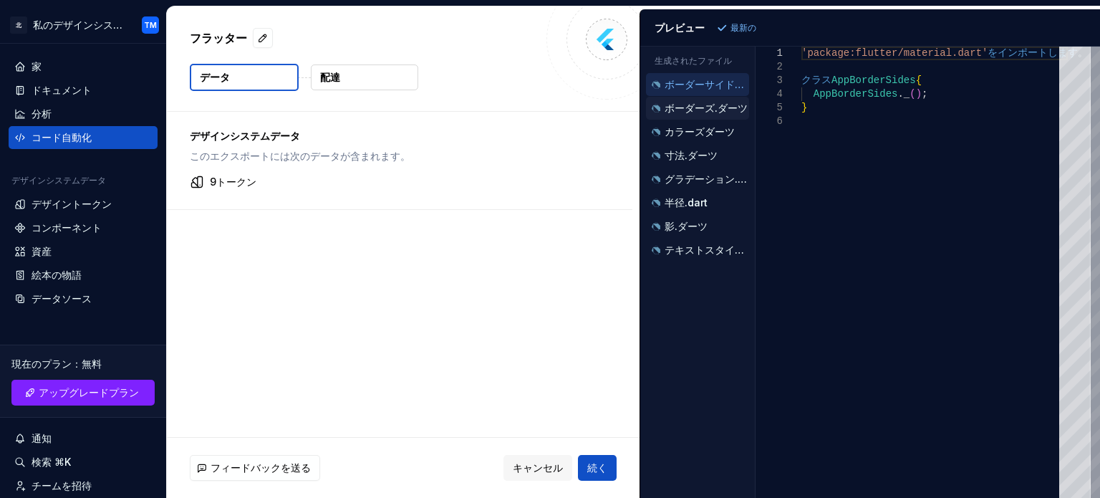
click at [706, 101] on div "ボーダーズ.ダーツ" at bounding box center [699, 108] width 100 height 14
type textarea "**********"
click at [525, 284] on div "デザインシステムデータ このエクスポートには次のデータが含まれます。 9トークン" at bounding box center [403, 274] width 473 height 325
click at [520, 463] on font "キャンセル" at bounding box center [538, 467] width 50 height 12
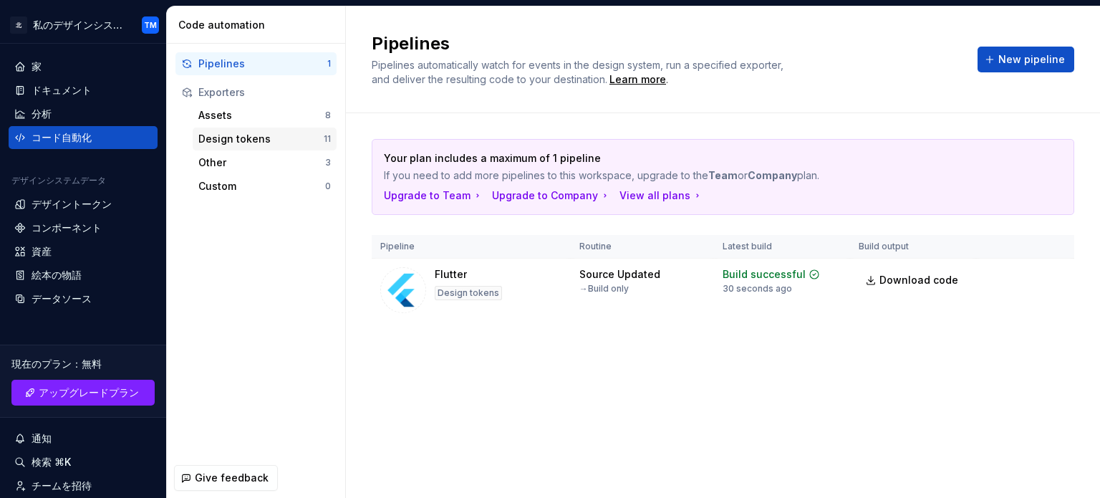
click at [221, 147] on div "Design tokens 11" at bounding box center [265, 139] width 144 height 23
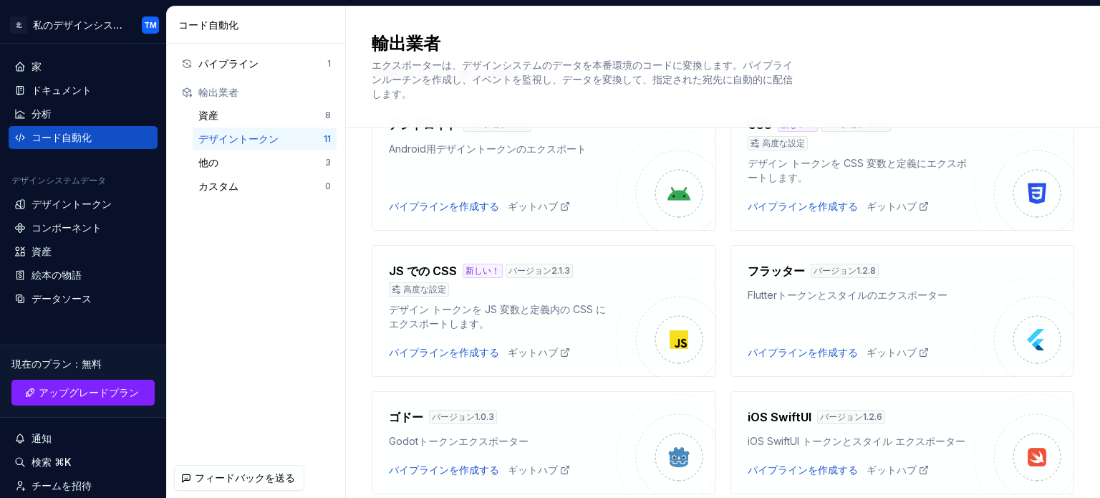
scroll to position [95, 0]
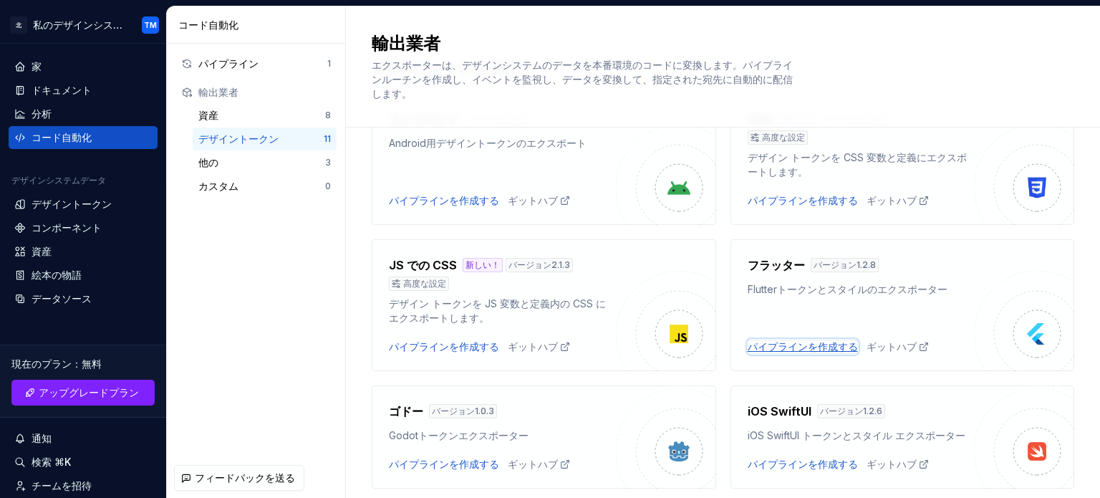
click at [822, 341] on font "パイプラインを作成する" at bounding box center [803, 346] width 110 height 12
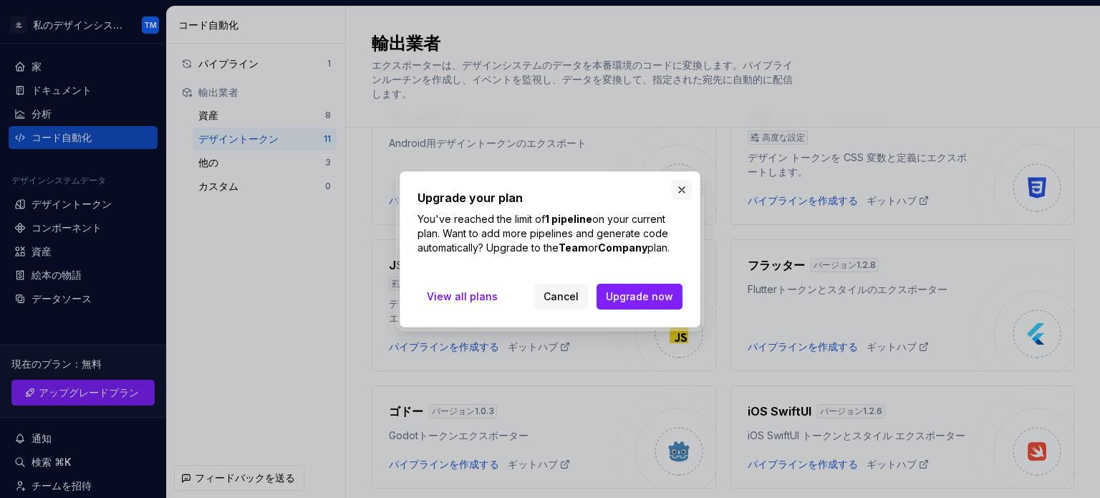
click at [682, 186] on button "button" at bounding box center [682, 190] width 20 height 20
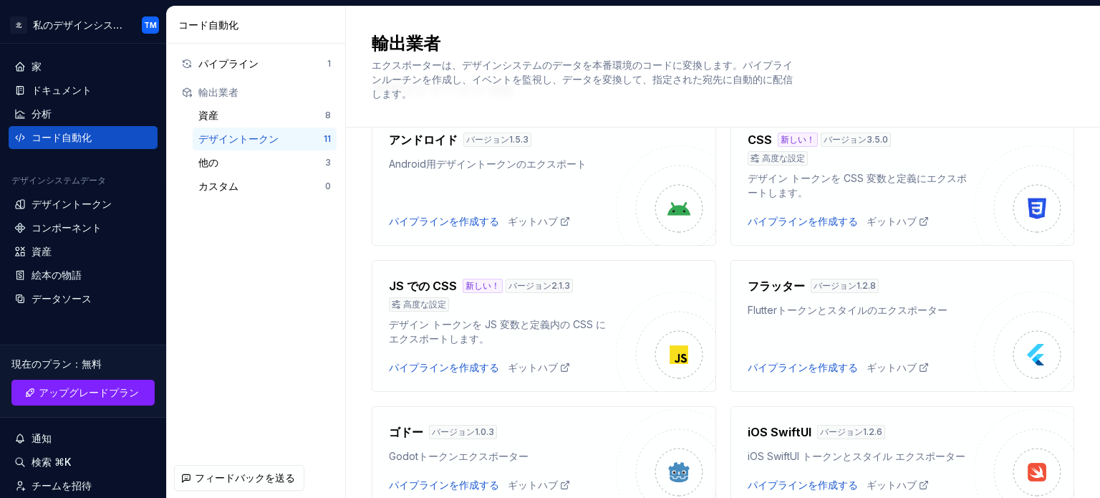
scroll to position [0, 0]
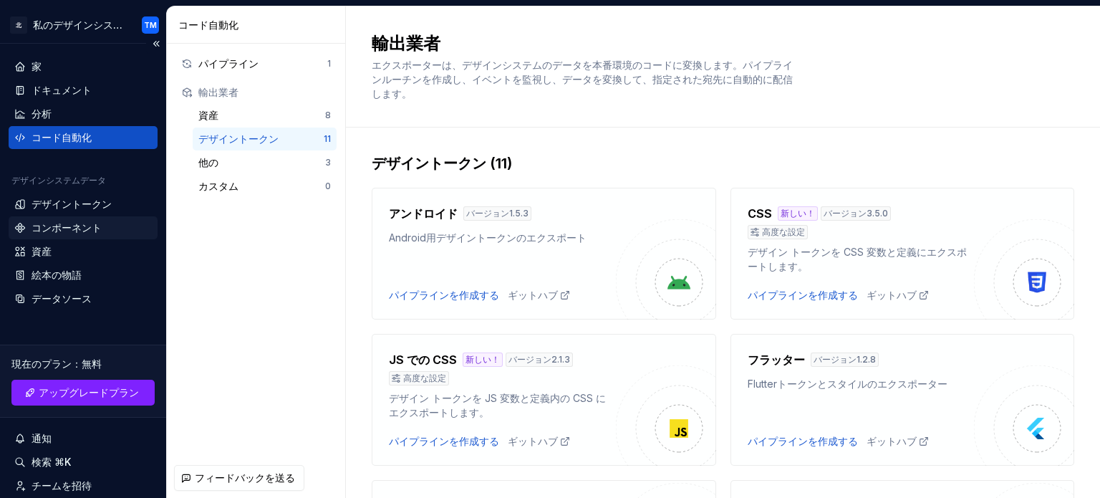
click at [83, 230] on font "コンポーネント" at bounding box center [67, 227] width 70 height 12
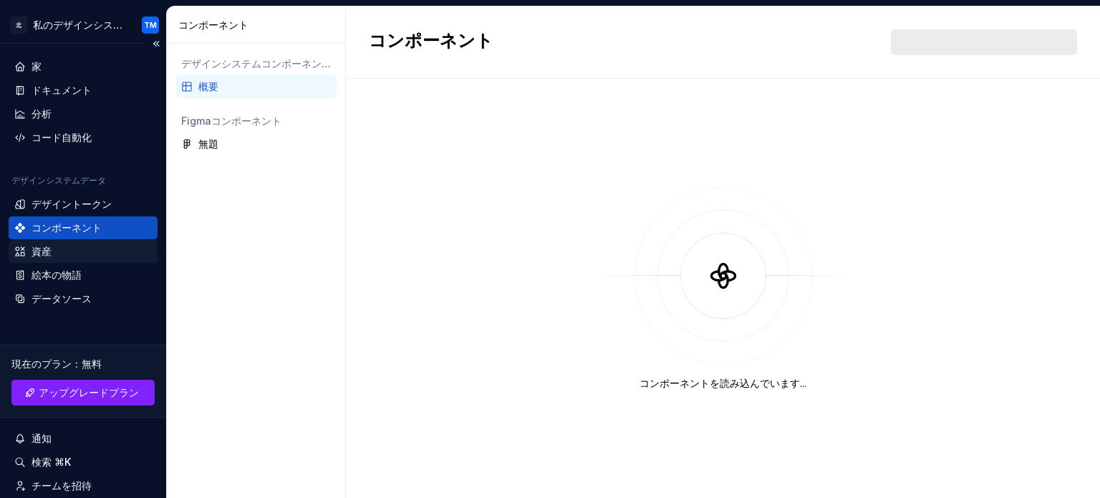
click at [67, 249] on div "資産" at bounding box center [83, 251] width 138 height 14
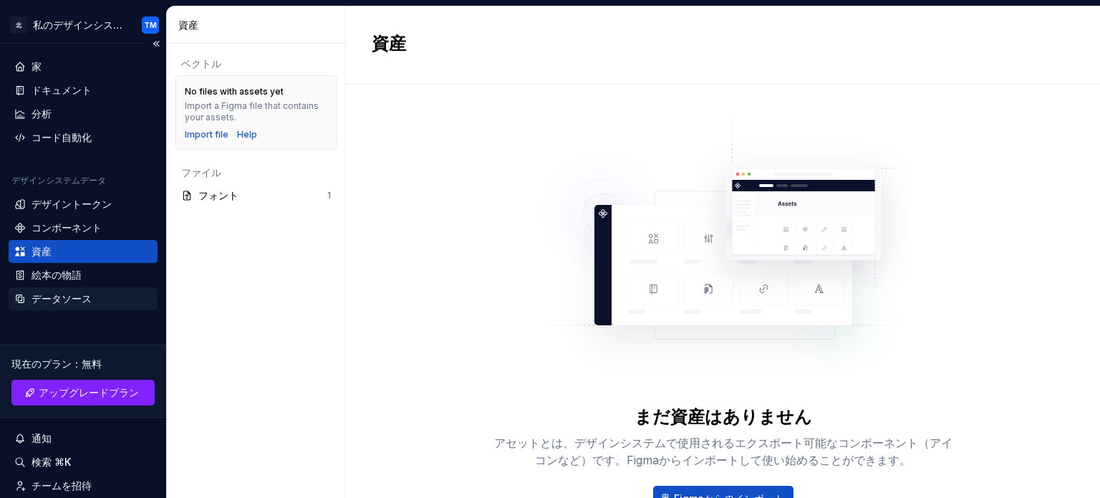
click at [72, 292] on div "データソース" at bounding box center [62, 299] width 60 height 14
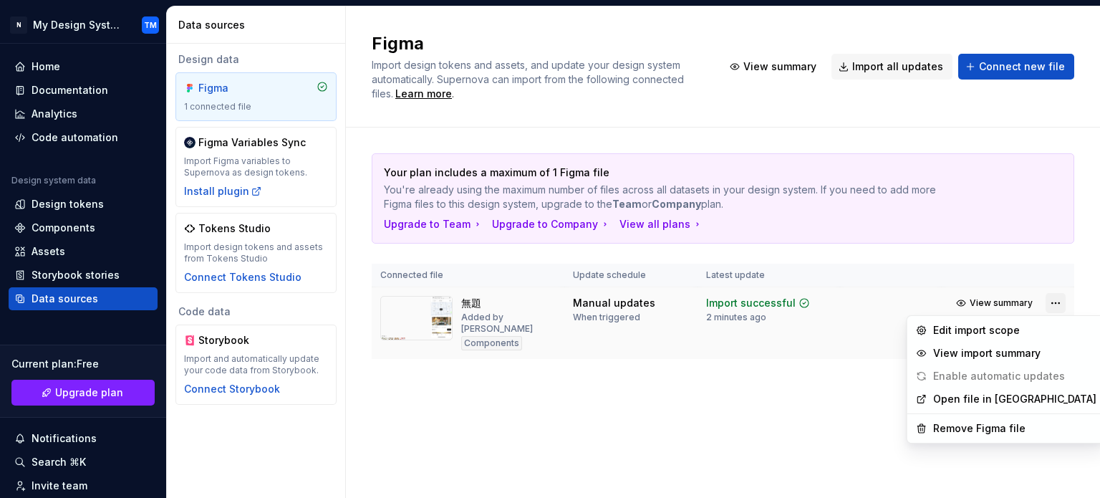
click at [1056, 309] on html "N My Design System TM Home Documentation Analytics Code automation Design syste…" at bounding box center [550, 249] width 1100 height 498
click at [997, 435] on div "Remove Figma file" at bounding box center [1007, 428] width 192 height 23
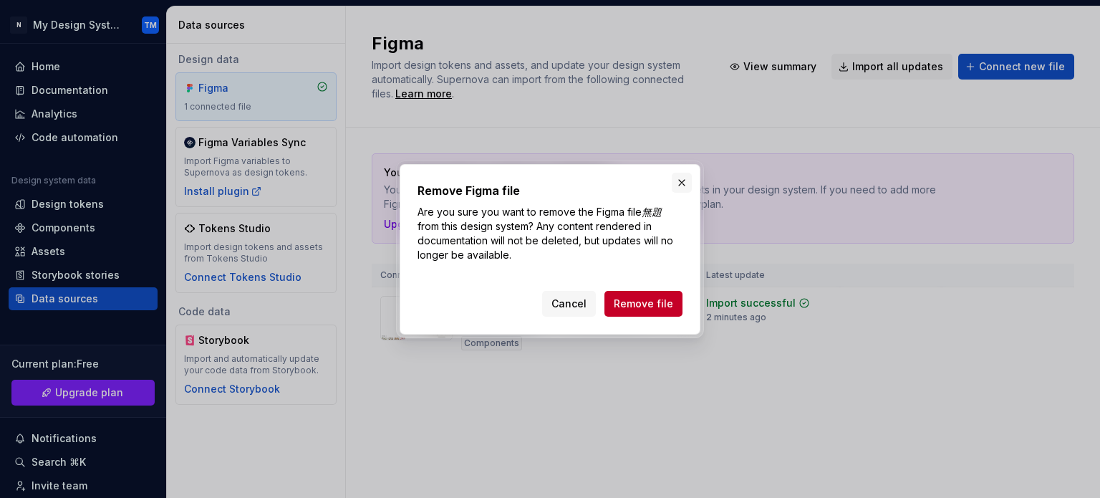
click at [681, 183] on button "button" at bounding box center [682, 183] width 20 height 20
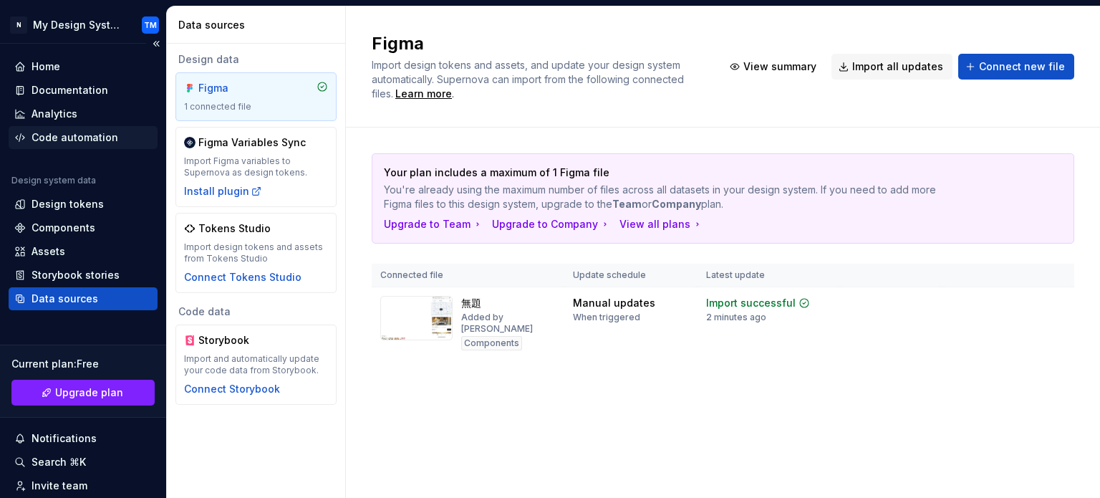
click at [95, 145] on div "Code automation" at bounding box center [83, 137] width 149 height 23
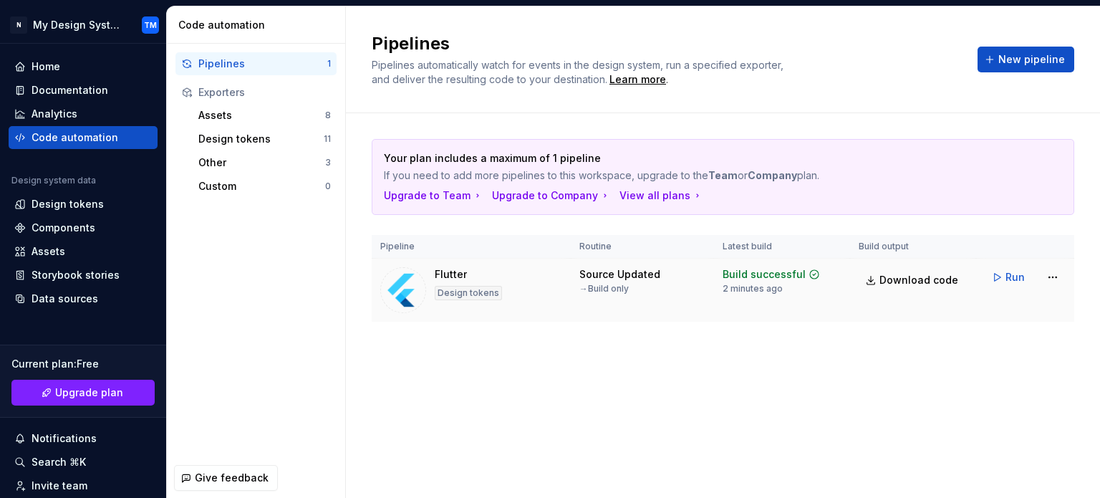
click at [888, 293] on td "Download code" at bounding box center [913, 291] width 126 height 64
click at [1003, 282] on button "Run" at bounding box center [1009, 277] width 49 height 26
click at [252, 143] on div "Design tokens" at bounding box center [260, 139] width 125 height 14
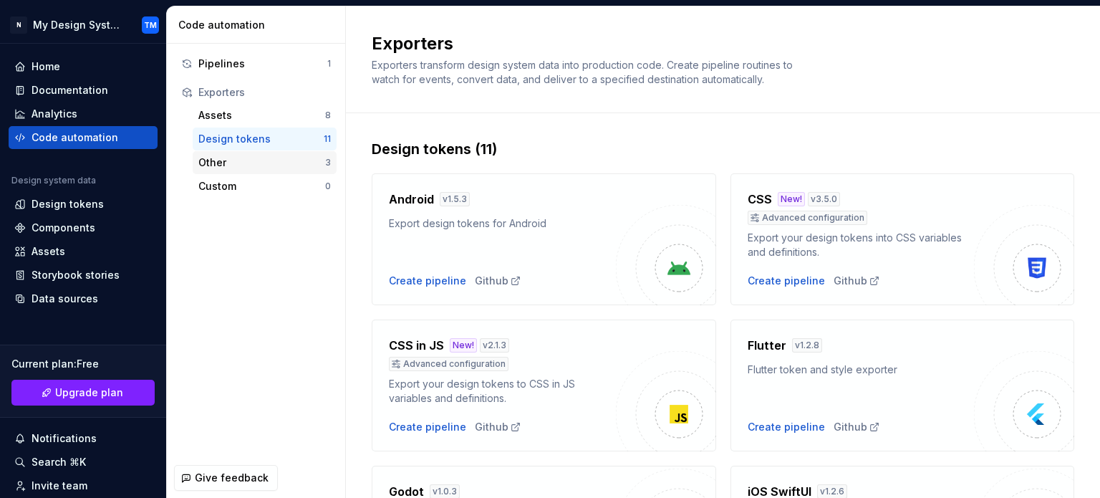
click at [256, 170] on div "Other 3" at bounding box center [265, 162] width 144 height 23
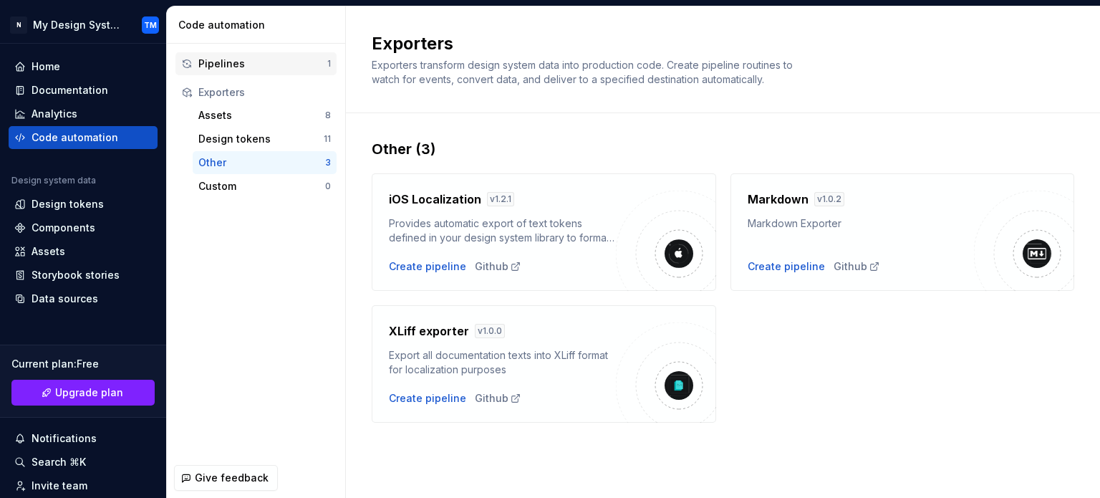
click at [235, 71] on div "Pipelines 1" at bounding box center [256, 63] width 161 height 23
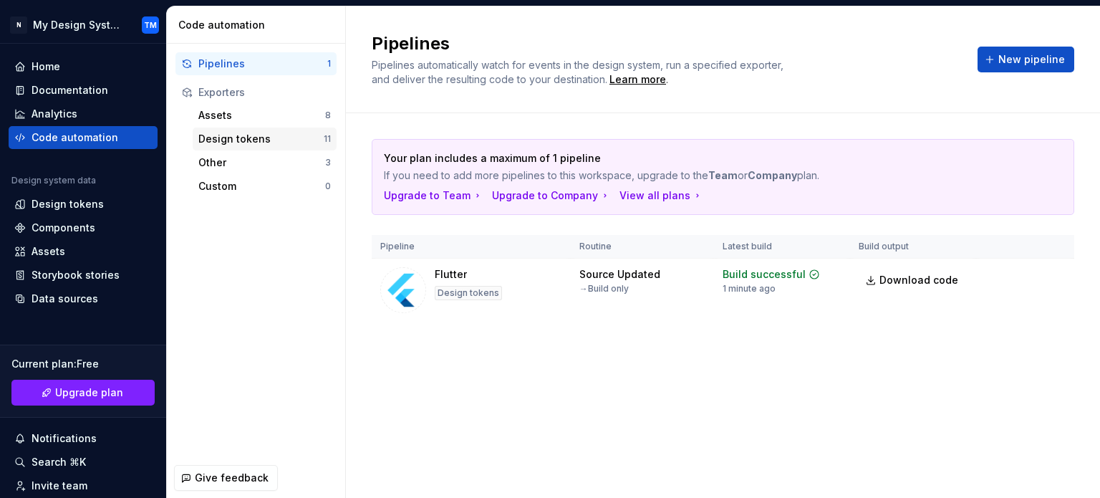
click at [246, 133] on div "Design tokens" at bounding box center [260, 139] width 125 height 14
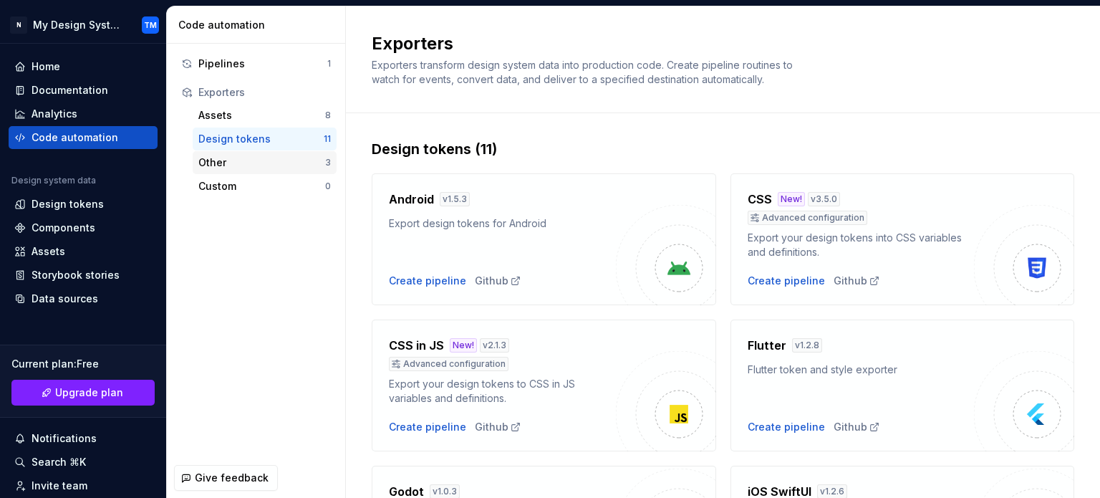
click at [249, 160] on div "Other" at bounding box center [261, 162] width 127 height 14
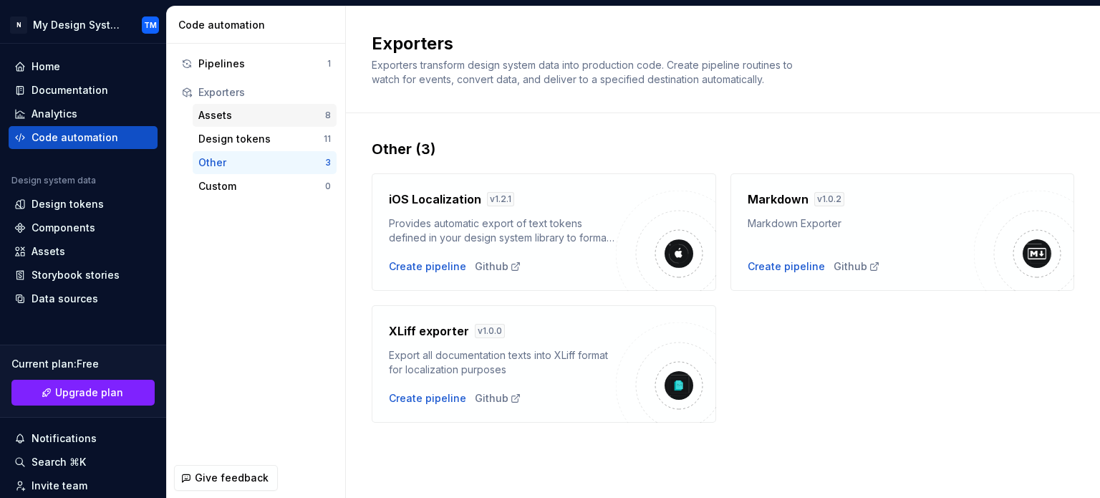
click at [246, 122] on div "Assets" at bounding box center [261, 115] width 127 height 14
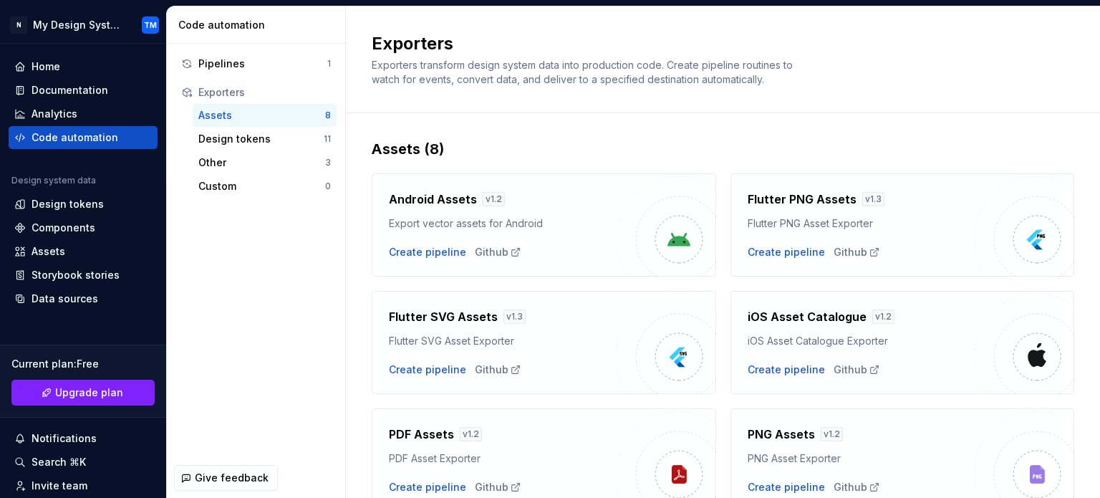
click at [431, 336] on div "Flutter SVG Asset Exporter" at bounding box center [502, 341] width 227 height 14
click at [438, 369] on div "Create pipeline" at bounding box center [427, 370] width 77 height 14
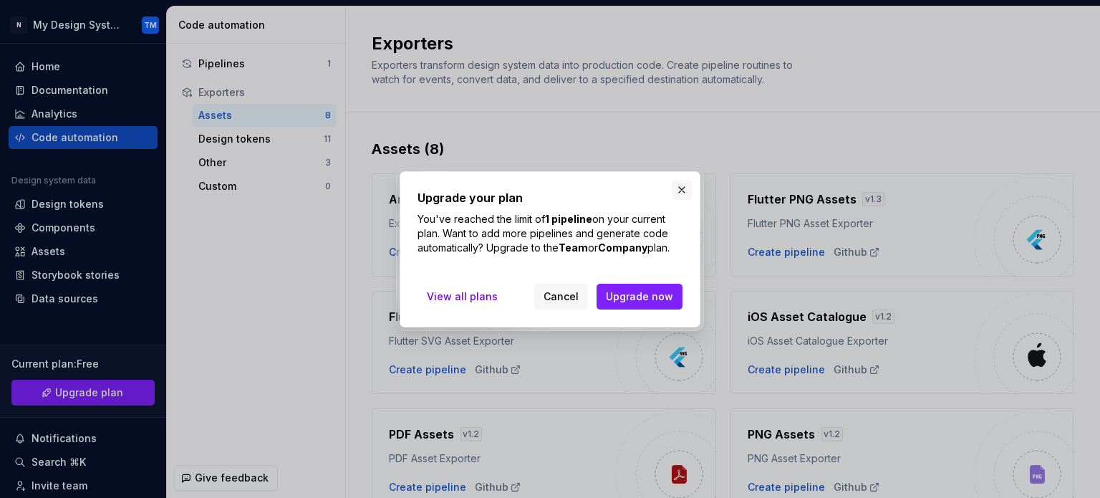
click at [683, 184] on button "button" at bounding box center [682, 190] width 20 height 20
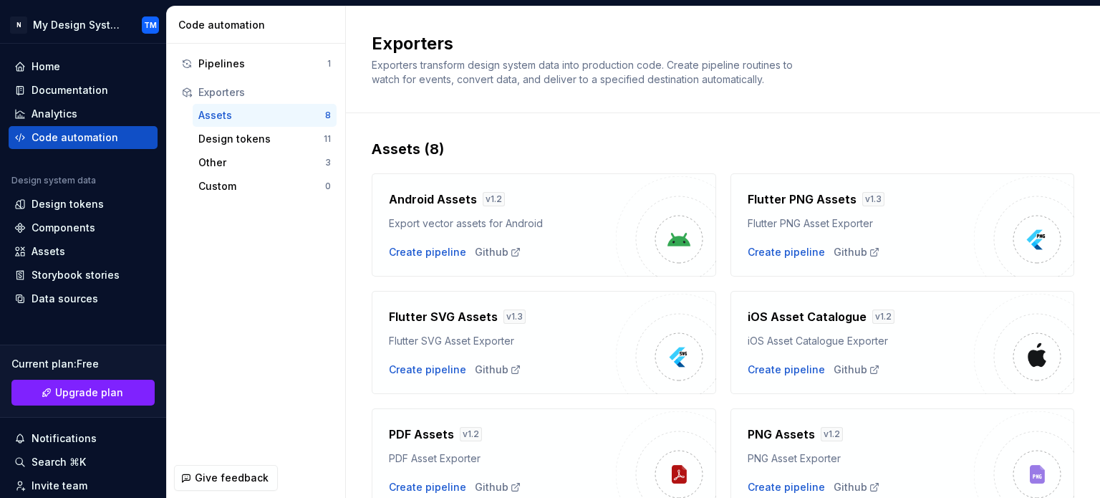
scroll to position [185, 0]
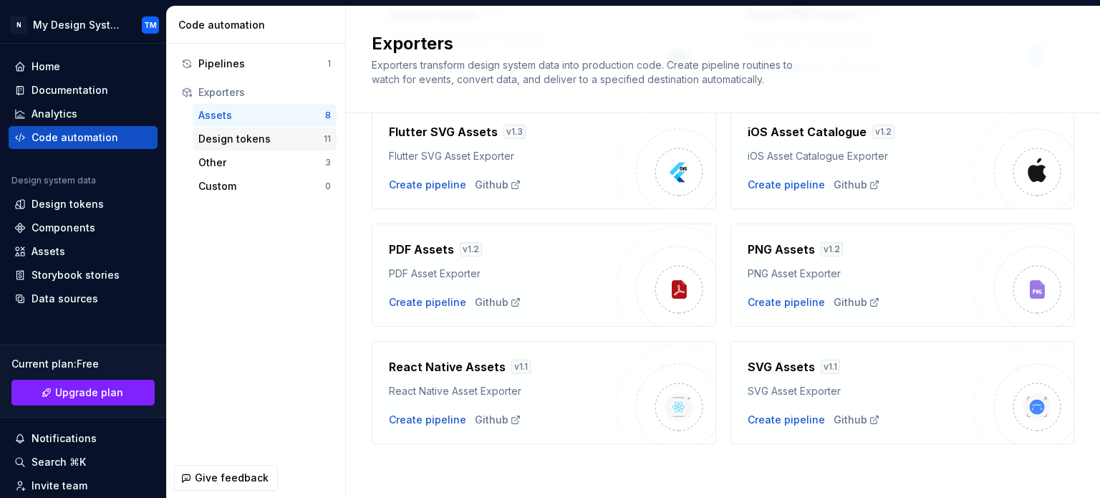
click at [252, 137] on div "Design tokens" at bounding box center [260, 139] width 125 height 14
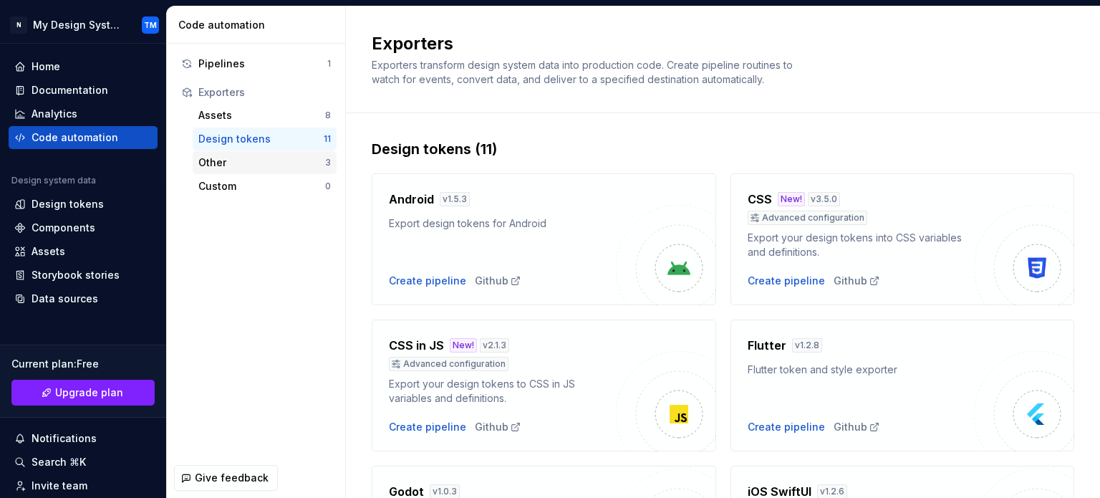
click at [256, 163] on div "Other" at bounding box center [261, 162] width 127 height 14
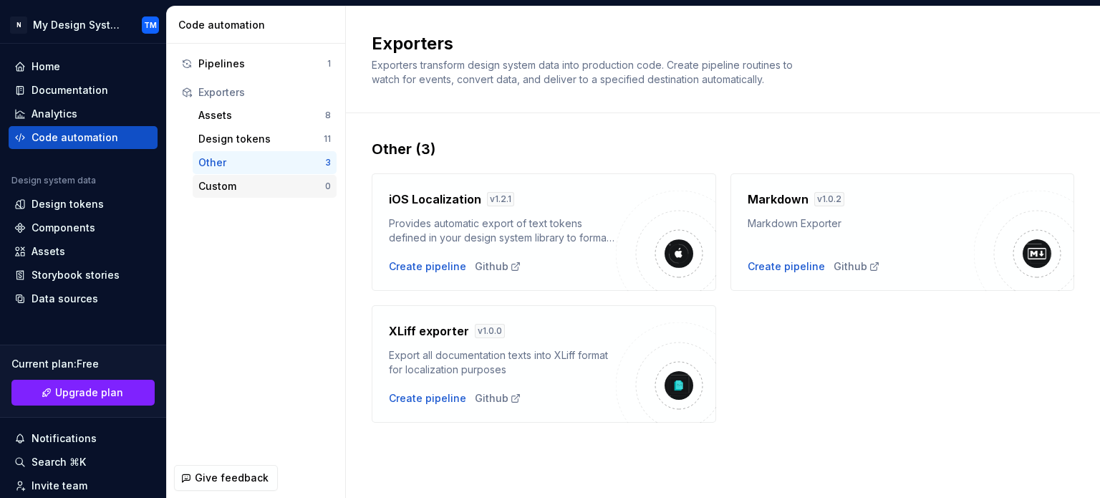
click at [262, 180] on div "Custom" at bounding box center [261, 186] width 127 height 14
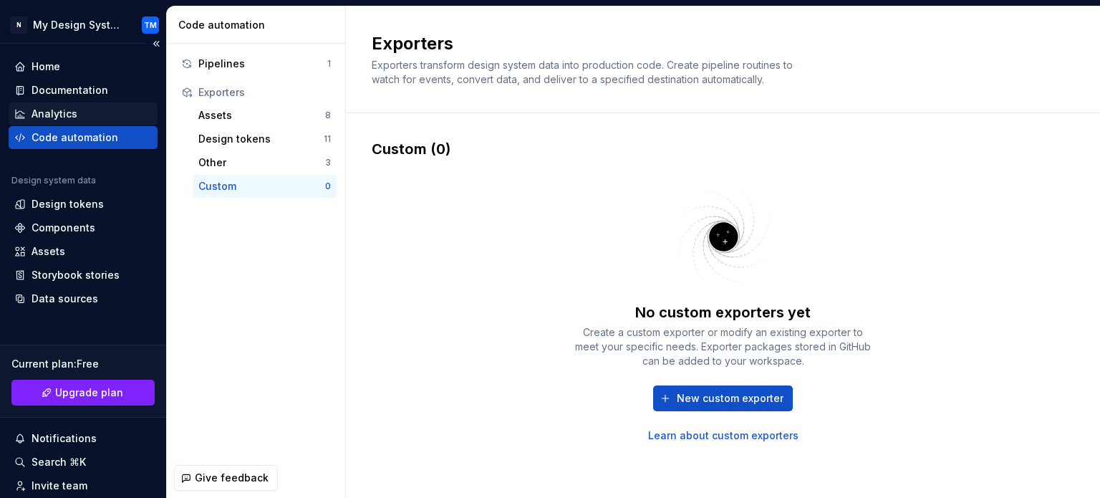
click at [66, 119] on div "Analytics" at bounding box center [55, 114] width 46 height 14
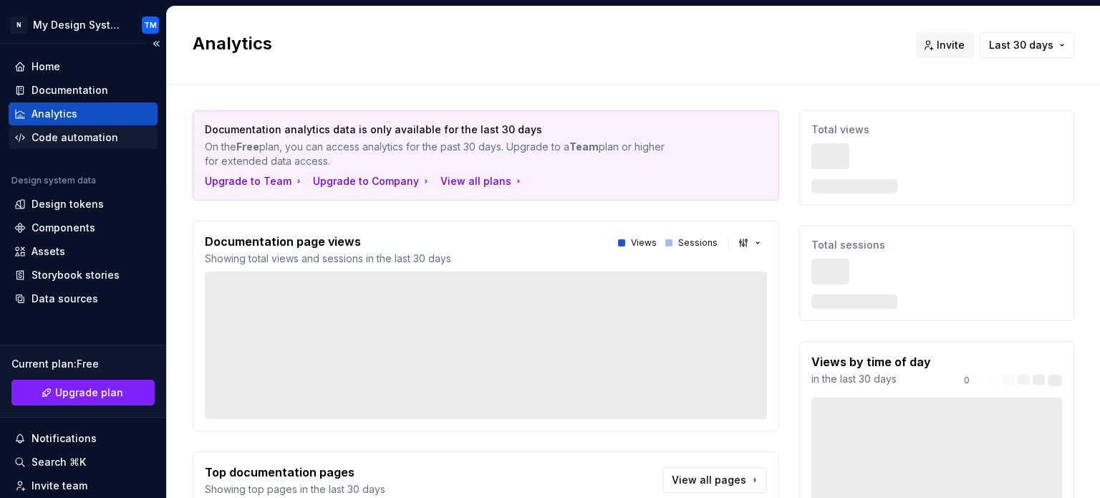
click at [70, 132] on div "Code automation" at bounding box center [75, 137] width 87 height 14
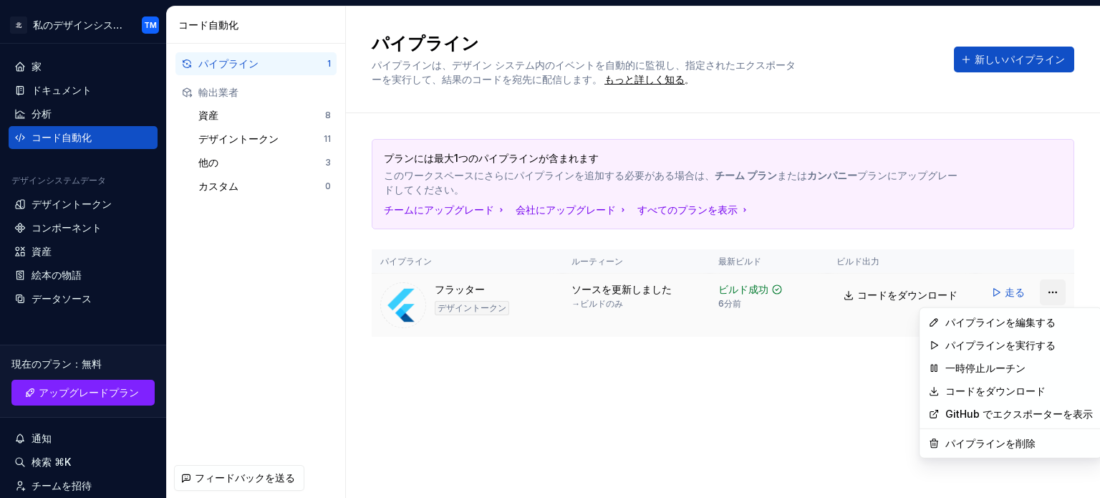
click at [1044, 284] on html "北 私のデザインシステム TM 家 ドキュメント 分析 コード自動化 デザインシステムデータ デザイントークン コンポーネント 資産 絵本の物語 データソース…" at bounding box center [550, 249] width 1100 height 498
click at [1009, 415] on font "GitHub でエクスポーターを表示" at bounding box center [1020, 414] width 148 height 12
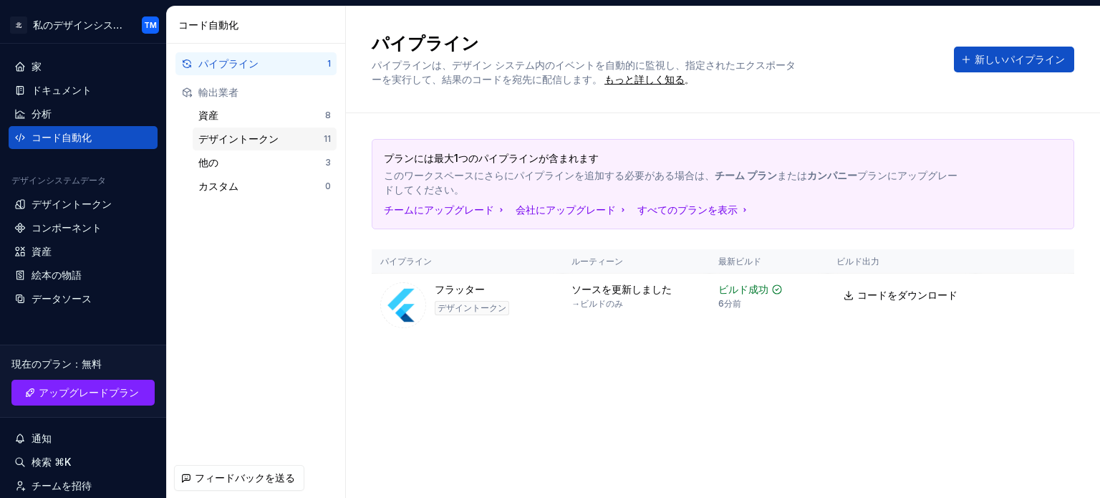
click at [295, 133] on div "デザイントークン" at bounding box center [260, 139] width 125 height 14
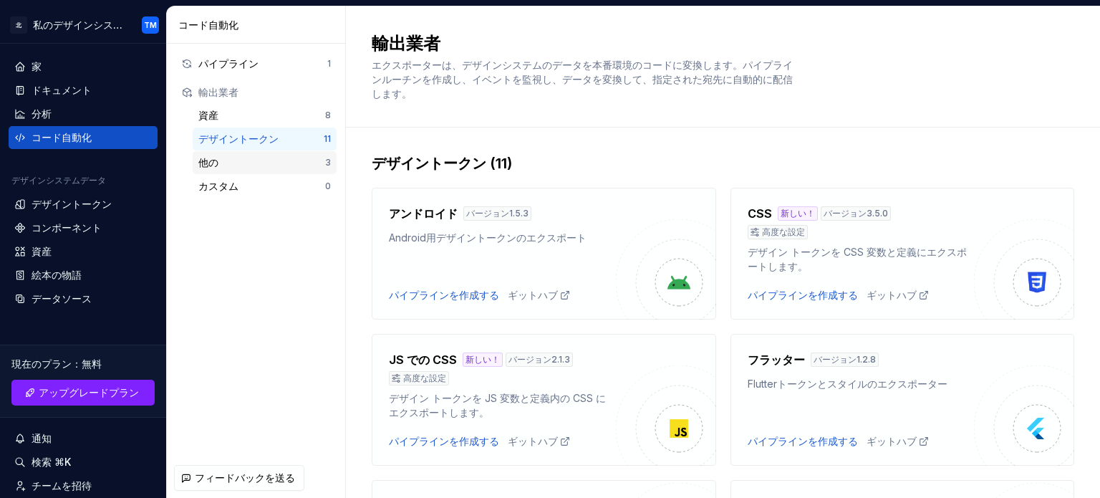
click at [300, 163] on div "他の" at bounding box center [261, 162] width 127 height 14
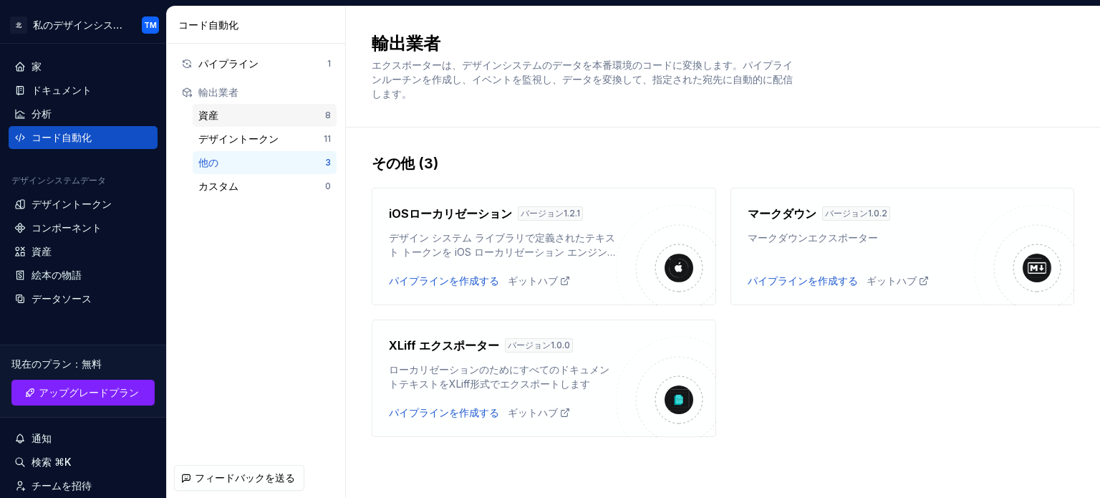
click at [296, 120] on div "資産" at bounding box center [261, 115] width 127 height 14
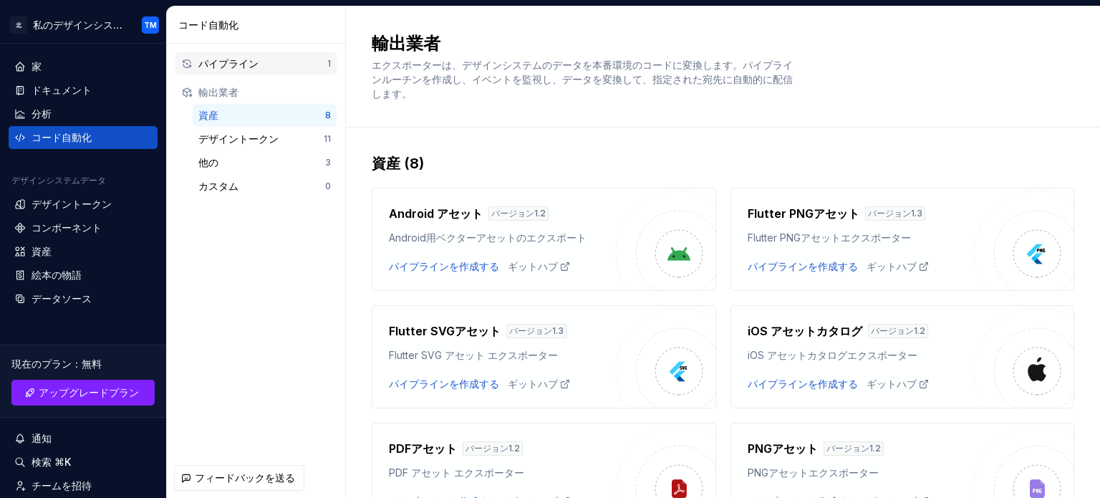
click at [297, 66] on div "パイプライン" at bounding box center [262, 64] width 129 height 14
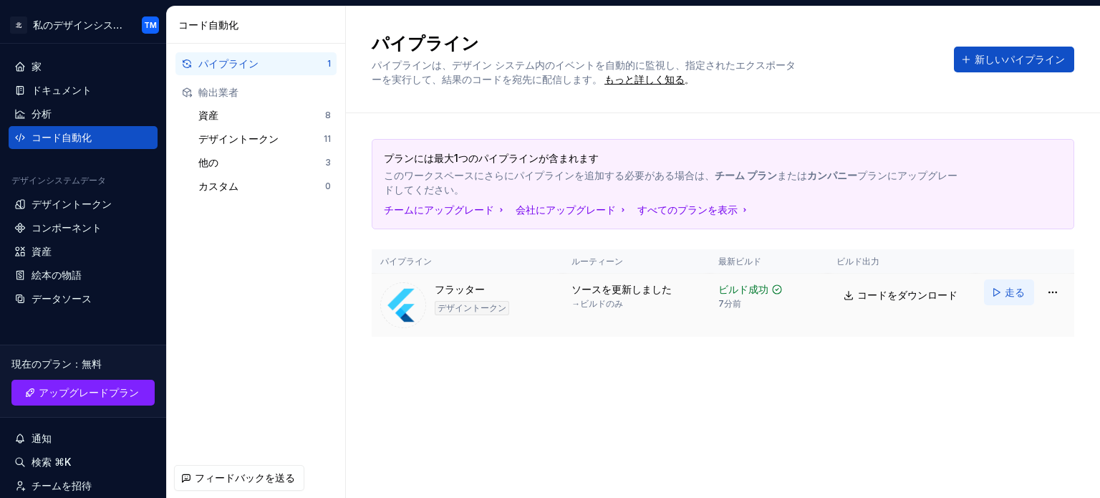
click at [1014, 297] on span "走る" at bounding box center [1015, 292] width 20 height 14
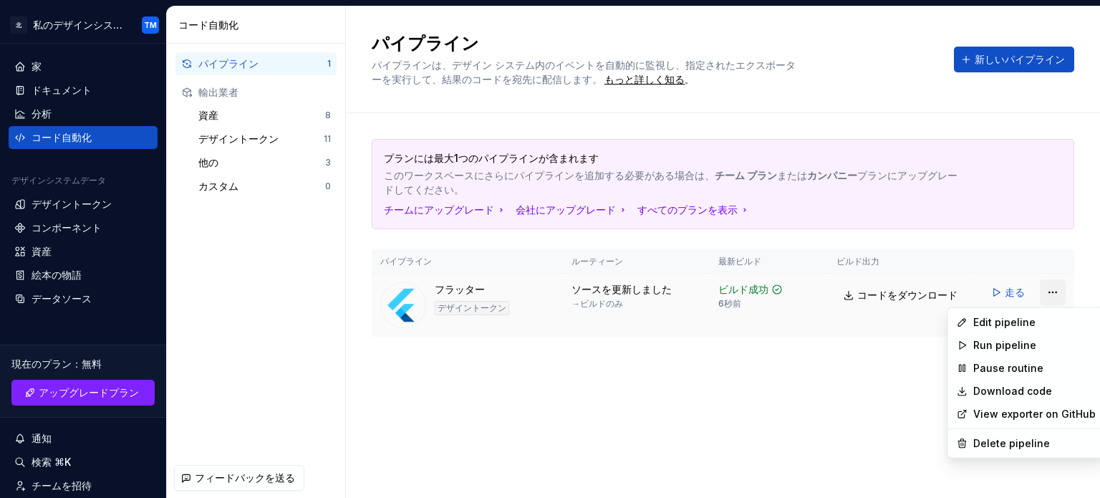
click at [1057, 294] on html "北 私のデザインシステム TM 家 ドキュメント 分析 コード自動化 デザインシステムデータ デザイントークン コンポーネント 資産 絵本の物語 データソース…" at bounding box center [550, 249] width 1100 height 498
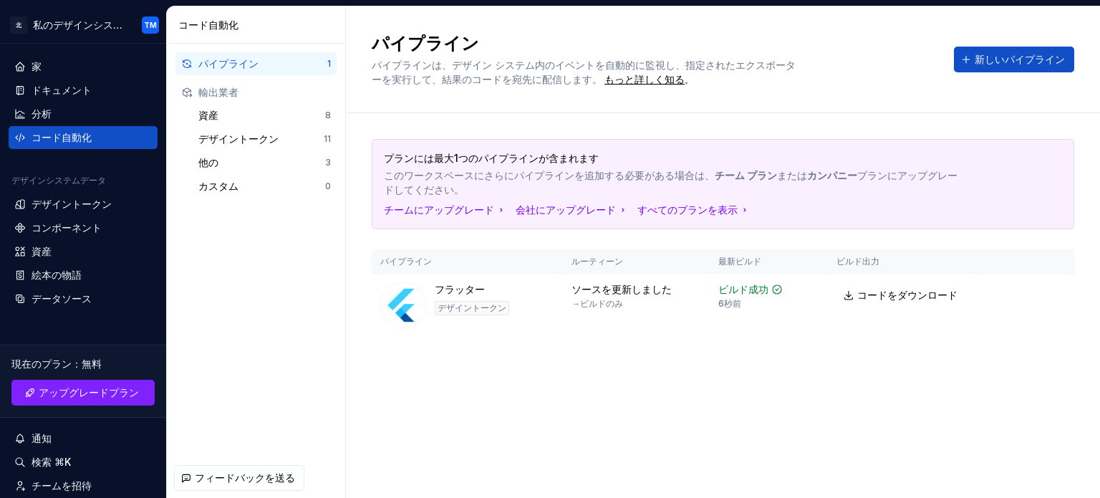
click at [800, 457] on html "北 私のデザインシステム TM 家 ドキュメント 分析 コード自動化 デザインシステムデータ デザイントークン コンポーネント 資産 絵本の物語 データソース…" at bounding box center [550, 249] width 1100 height 498
click at [1002, 60] on font "新しいパイプライン" at bounding box center [1020, 59] width 90 height 12
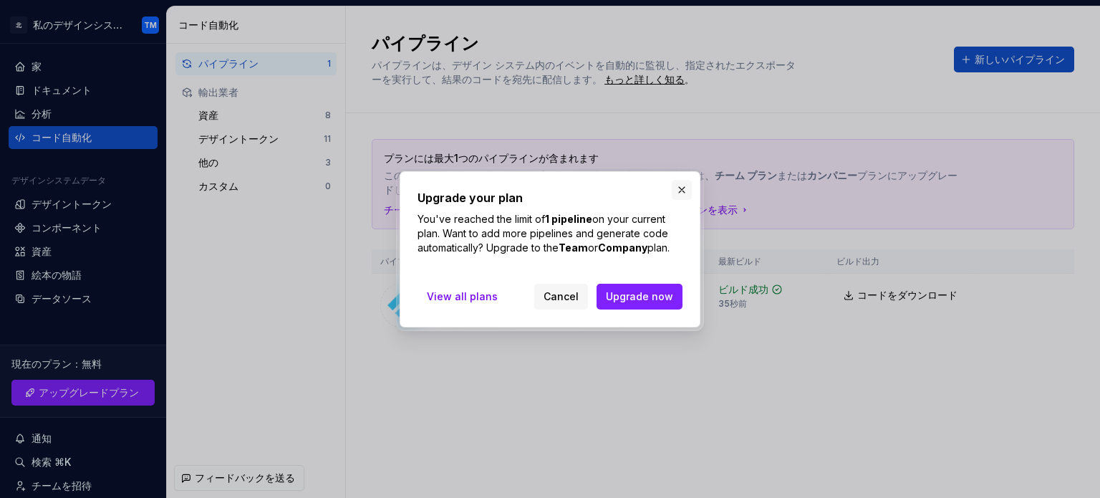
click at [679, 186] on button "button" at bounding box center [682, 190] width 20 height 20
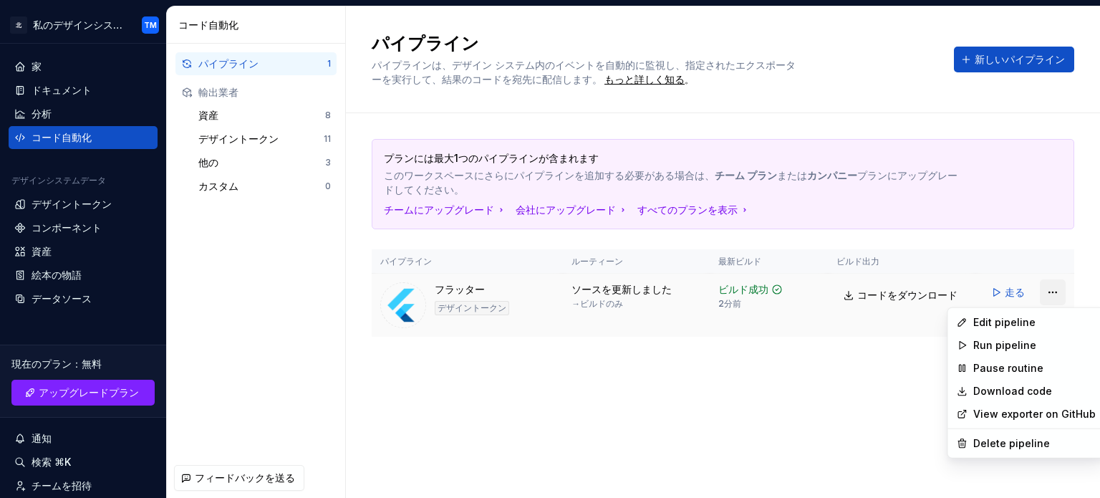
click at [1046, 290] on html "北 私のデザインシステム TM 家 ドキュメント 分析 コード自動化 デザインシステムデータ デザイントークン コンポーネント 資産 絵本の物語 データソース…" at bounding box center [550, 249] width 1100 height 498
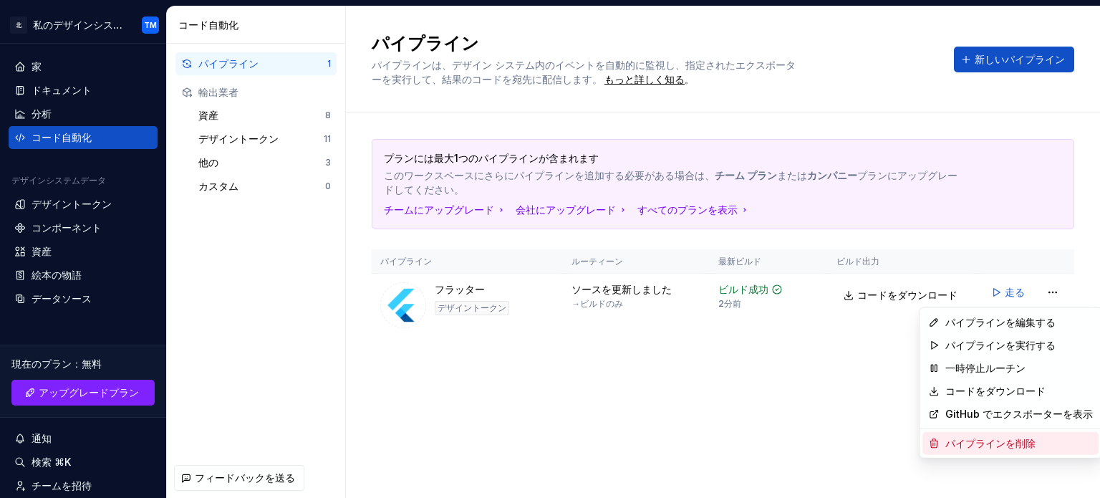
click at [1011, 446] on font "パイプラインを削除" at bounding box center [991, 443] width 90 height 12
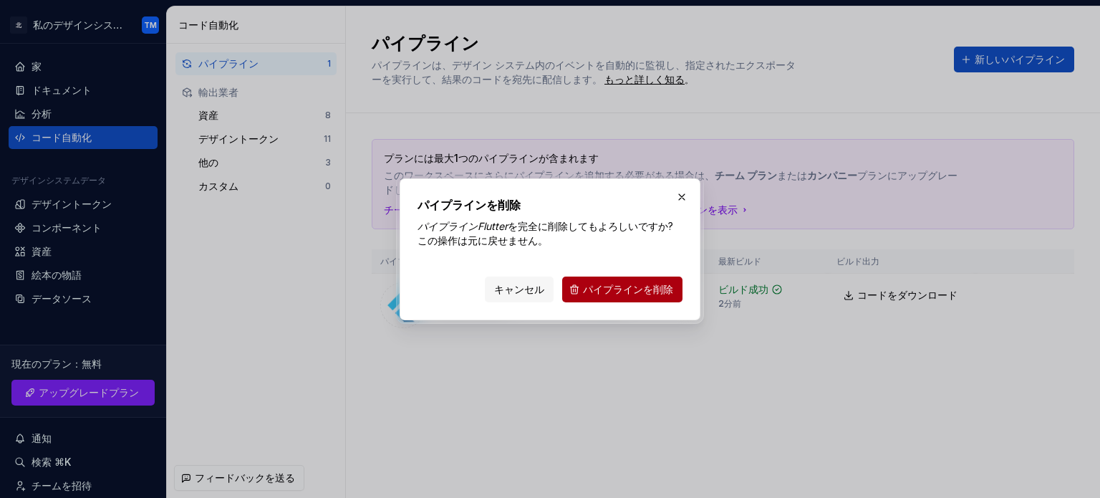
click at [617, 282] on span "パイプラインを削除" at bounding box center [628, 289] width 90 height 14
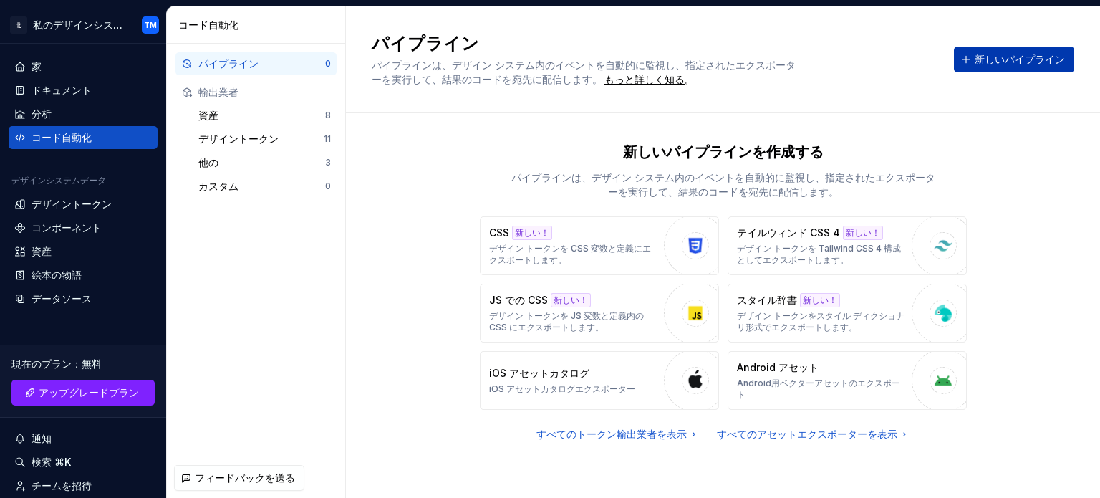
click at [982, 60] on font "新しいパイプライン" at bounding box center [1020, 59] width 90 height 12
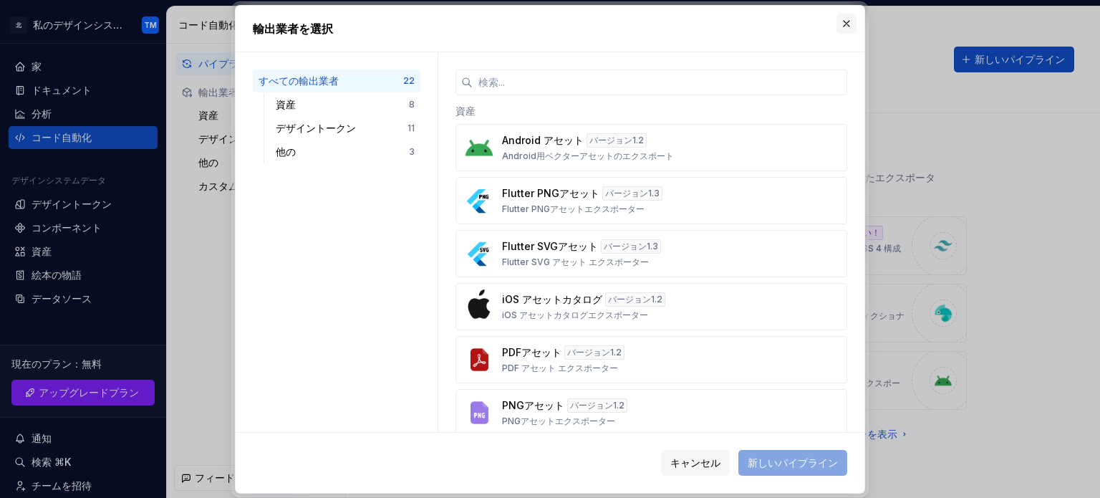
click at [839, 24] on button "button" at bounding box center [847, 24] width 20 height 20
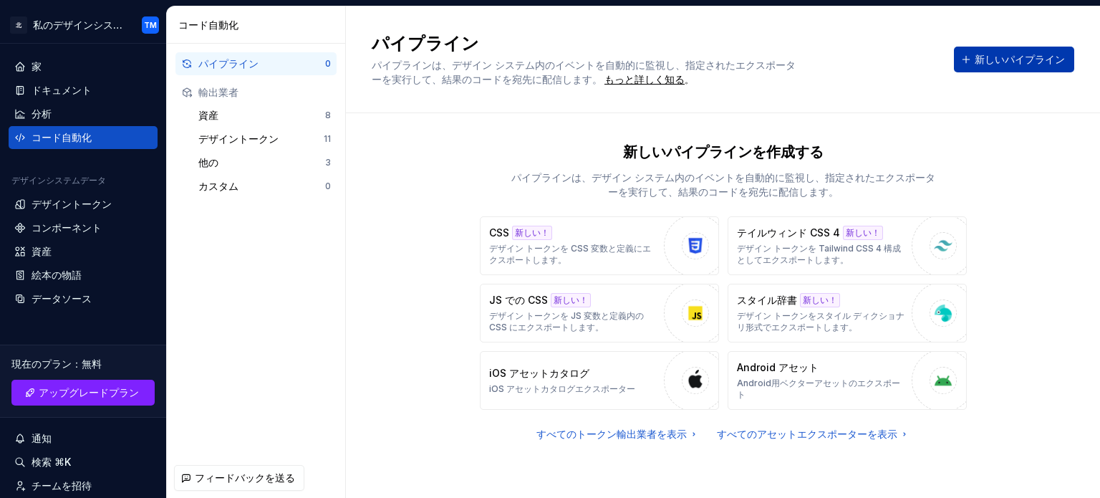
click at [980, 61] on font "新しいパイプライン" at bounding box center [1020, 59] width 90 height 12
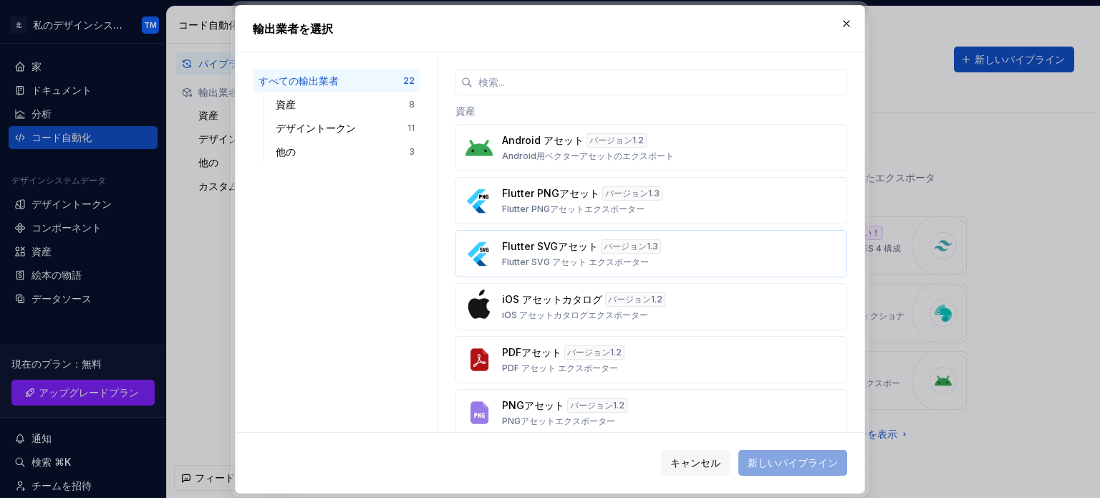
click at [616, 256] on div "Flutter SVGアセット バージョン 1.3 Flutter SVG アセット エクスポーター" at bounding box center [647, 253] width 290 height 29
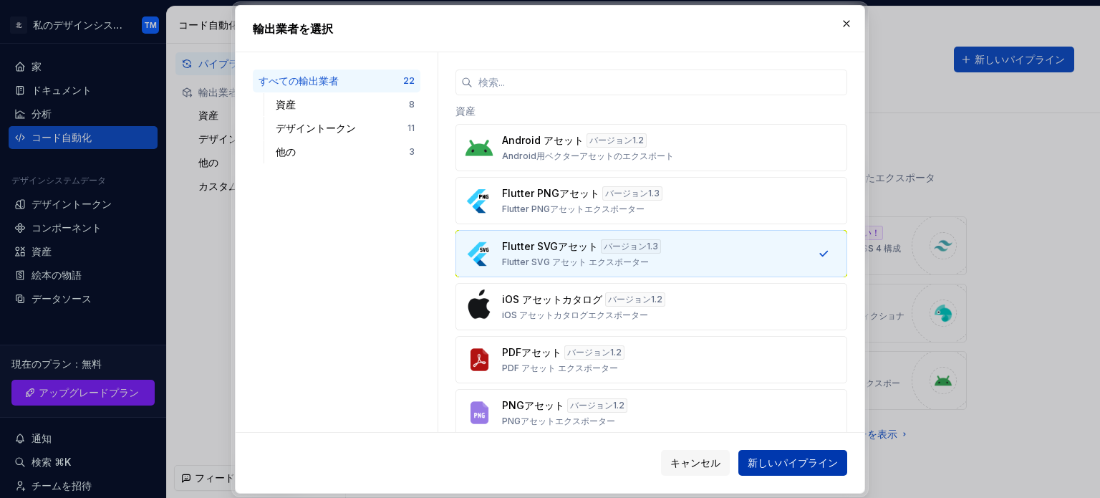
click at [779, 458] on font "新しいパイプライン" at bounding box center [793, 462] width 90 height 12
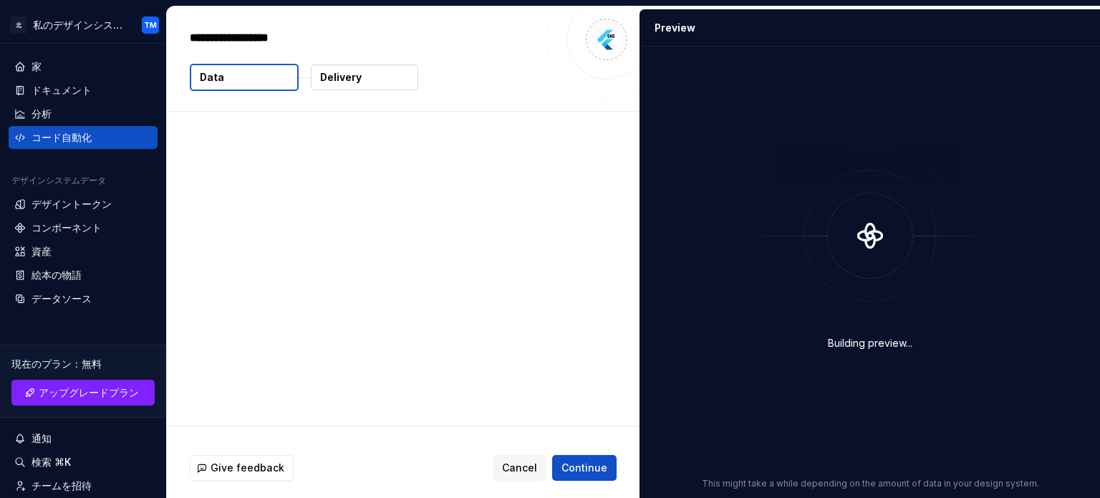
type textarea "*"
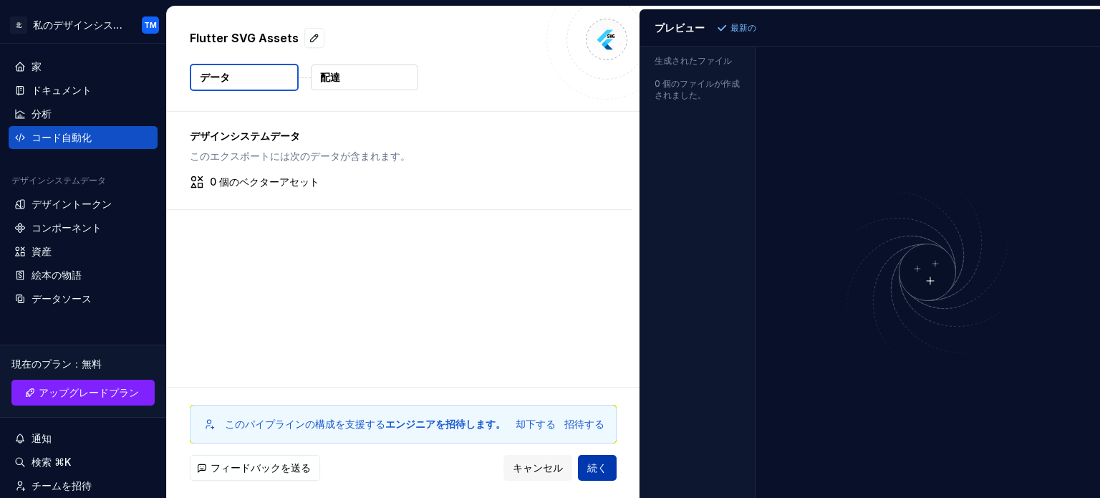
click at [590, 470] on font "続く" at bounding box center [597, 467] width 20 height 12
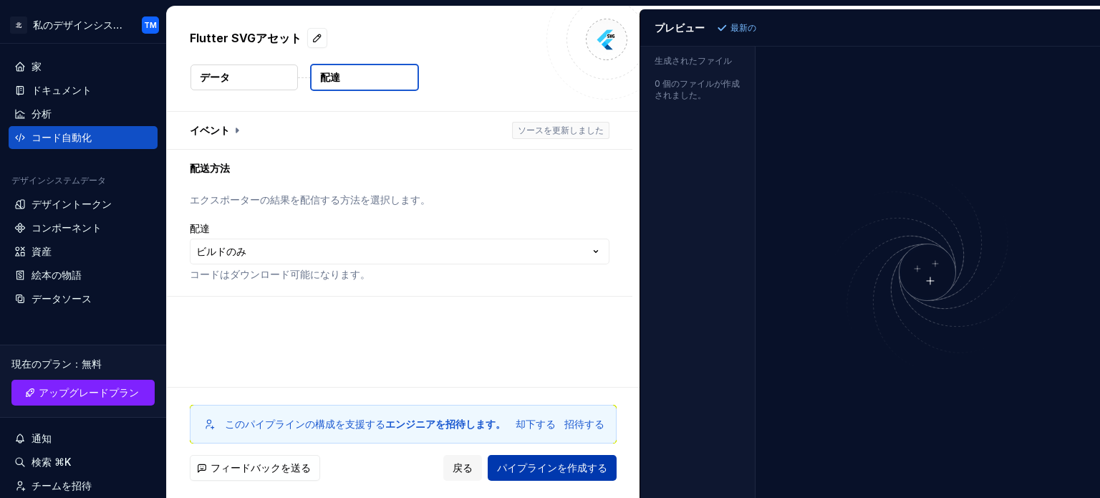
click at [590, 470] on font "パイプラインを作成する" at bounding box center [552, 467] width 110 height 12
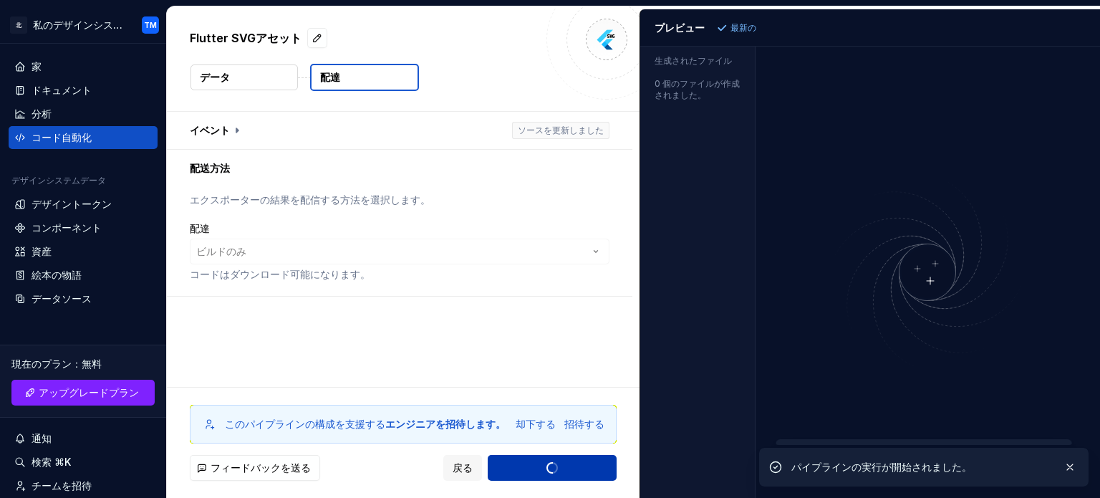
click at [364, 204] on font "エクスポーターの結果を配信する方法を選択します。" at bounding box center [310, 199] width 241 height 12
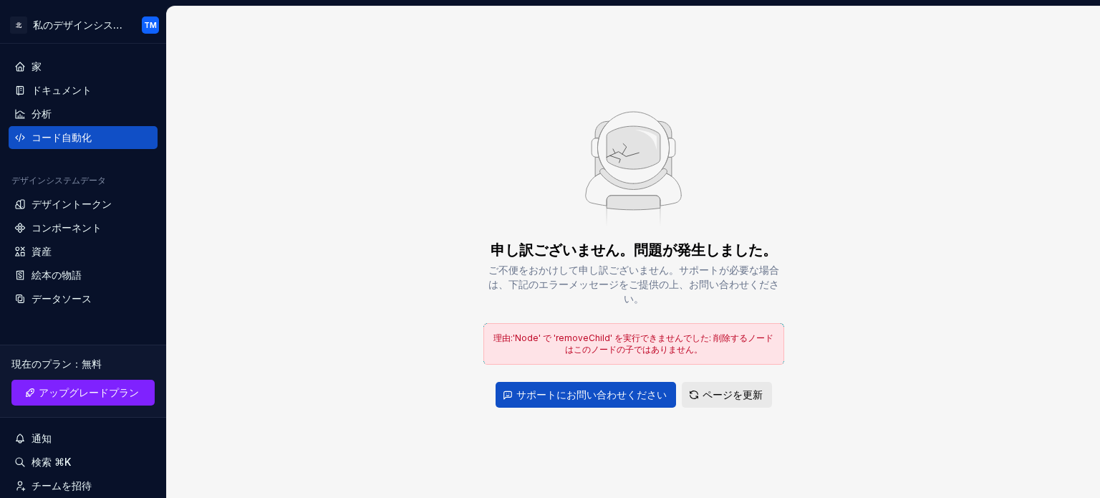
click at [699, 390] on button "ページを更新" at bounding box center [727, 395] width 90 height 26
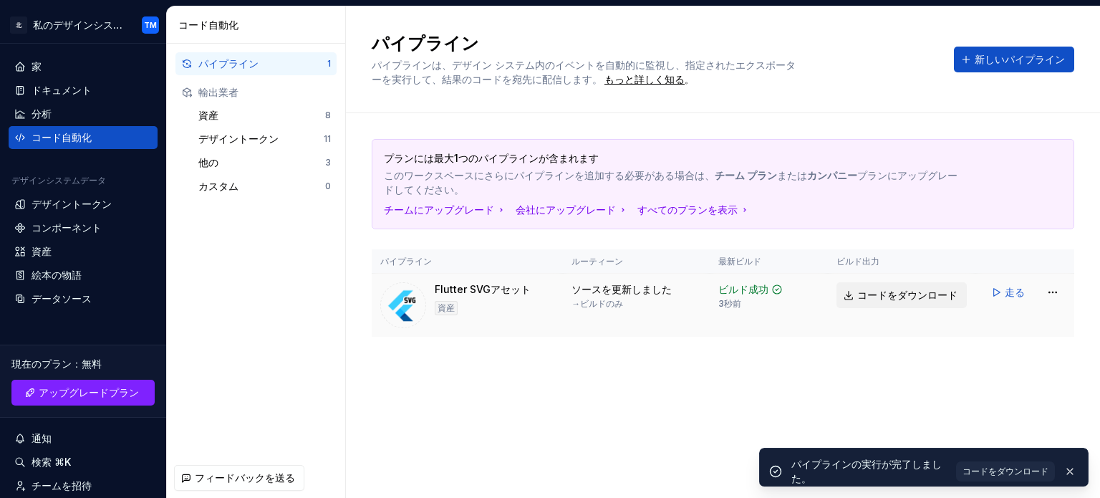
click at [890, 285] on link "コードをダウンロード" at bounding box center [902, 295] width 130 height 26
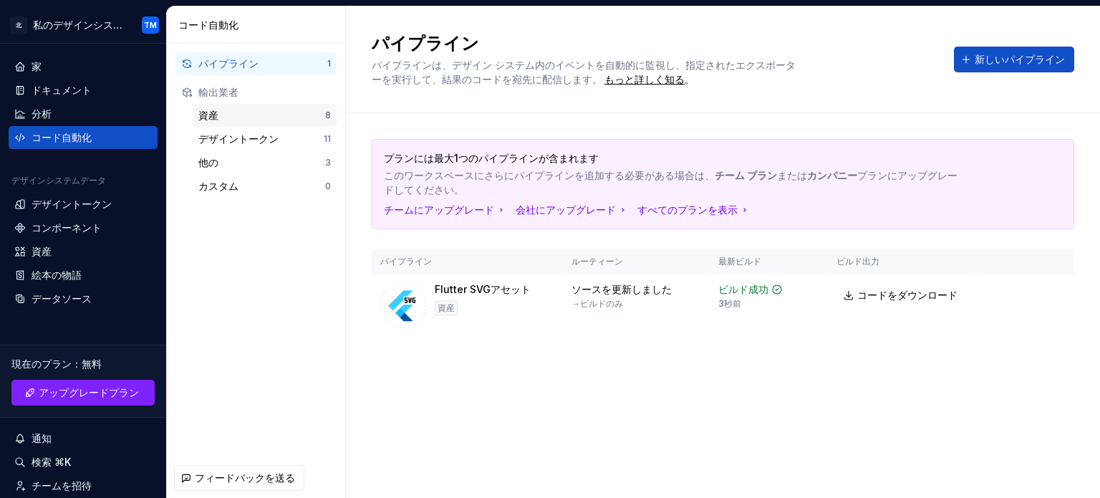
click at [305, 104] on div "資産 8" at bounding box center [265, 115] width 144 height 23
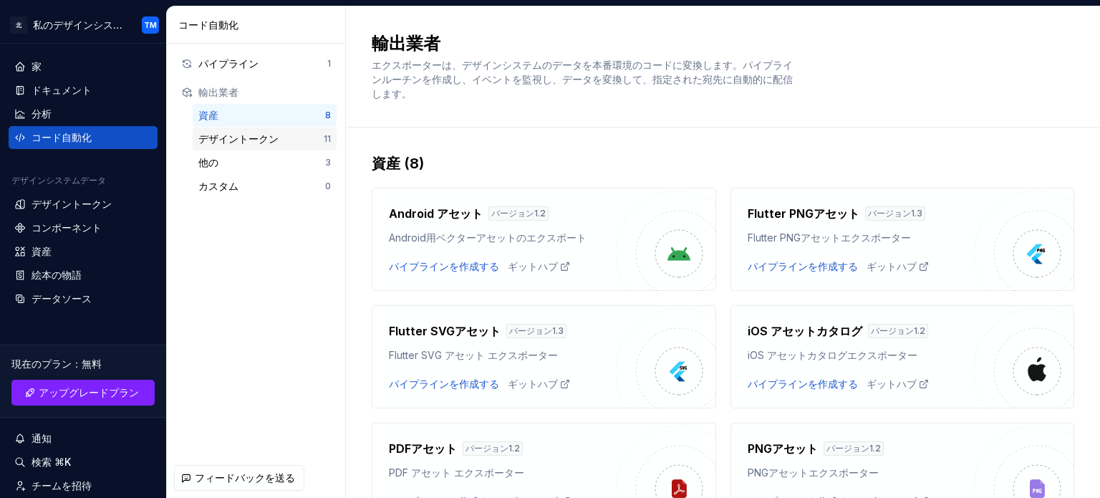
click at [301, 129] on div "デザイントークン 11" at bounding box center [265, 139] width 144 height 23
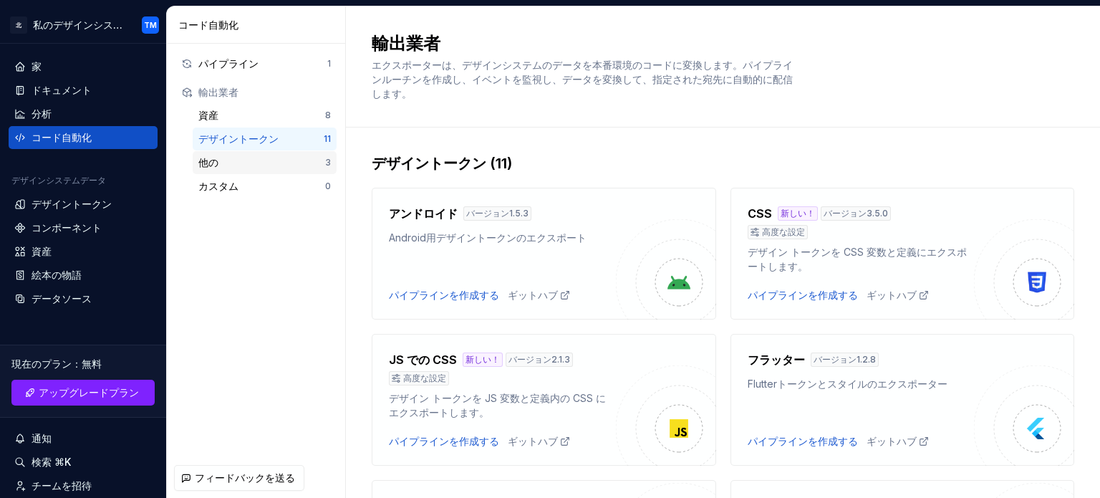
click at [270, 158] on div "他の" at bounding box center [261, 162] width 127 height 14
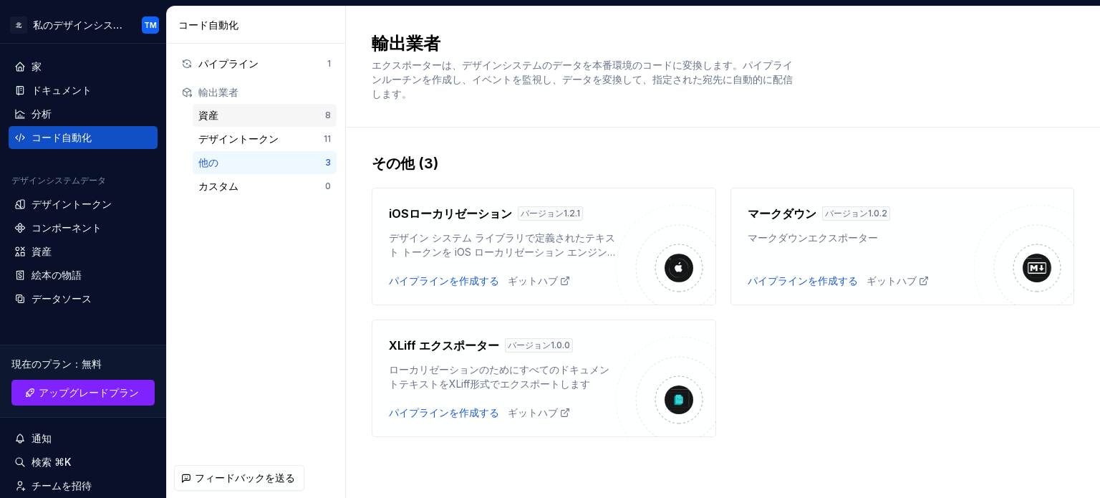
click at [273, 120] on div "資産" at bounding box center [261, 115] width 127 height 14
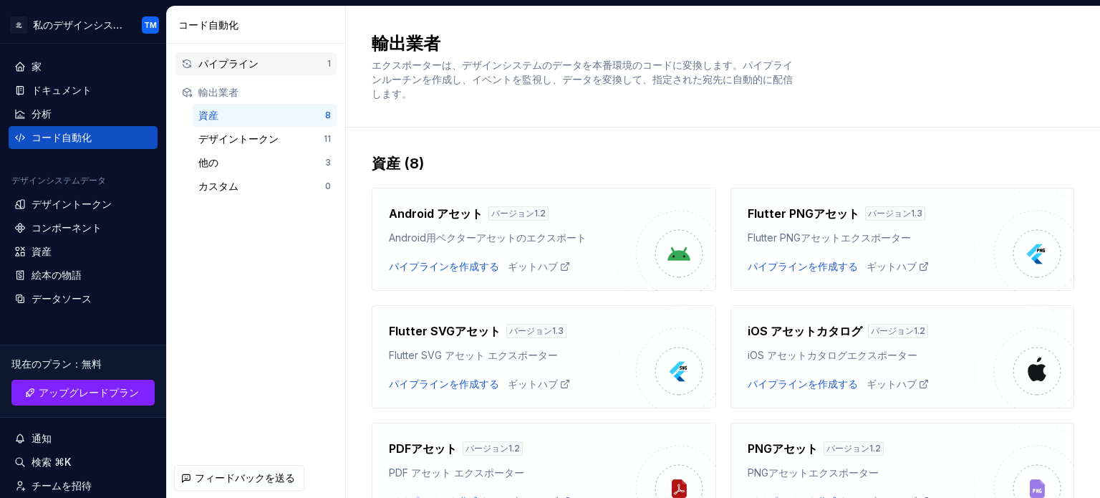
click at [287, 64] on div "パイプライン" at bounding box center [262, 64] width 129 height 14
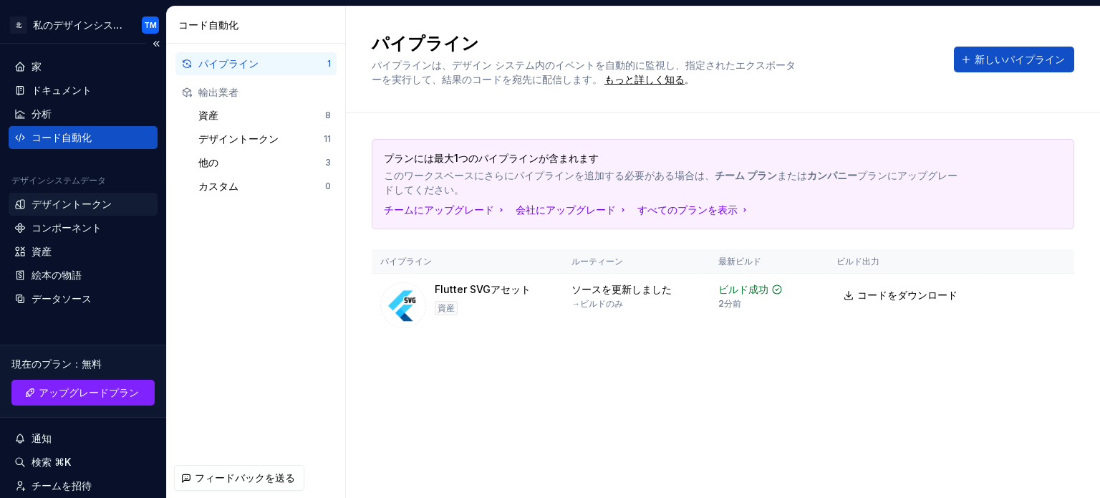
click at [92, 203] on font "デザイントークン" at bounding box center [72, 204] width 80 height 12
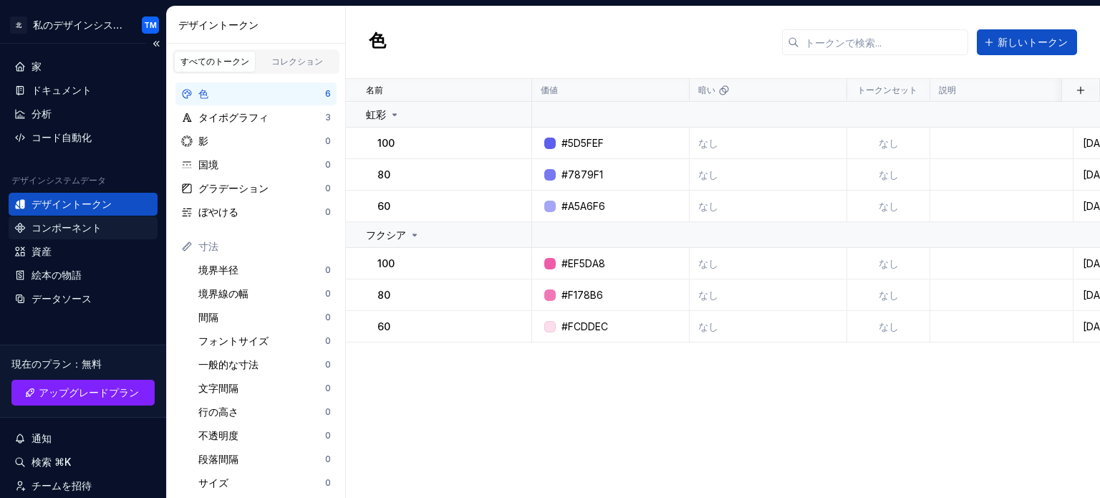
click at [96, 224] on font "コンポーネント" at bounding box center [67, 227] width 70 height 12
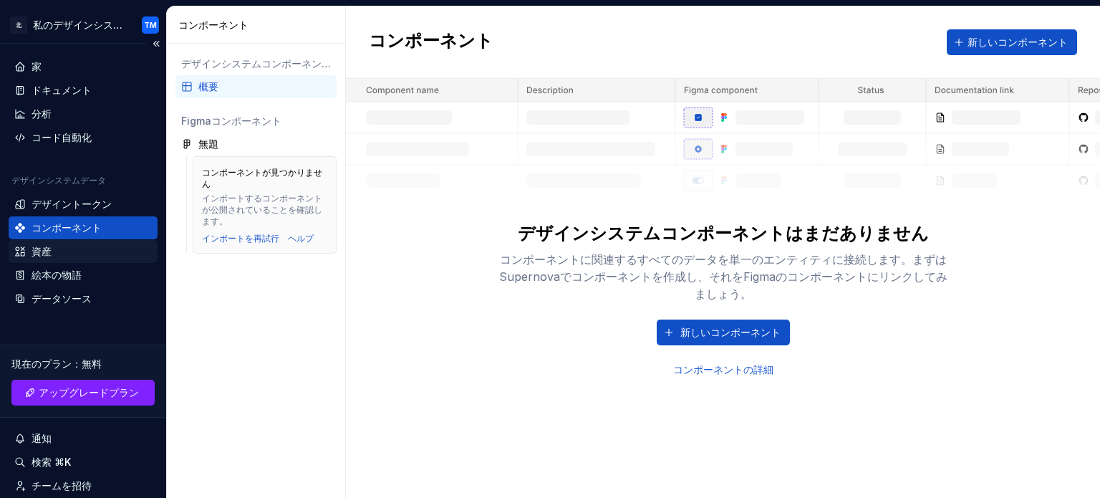
click at [92, 256] on div "資産" at bounding box center [83, 251] width 138 height 14
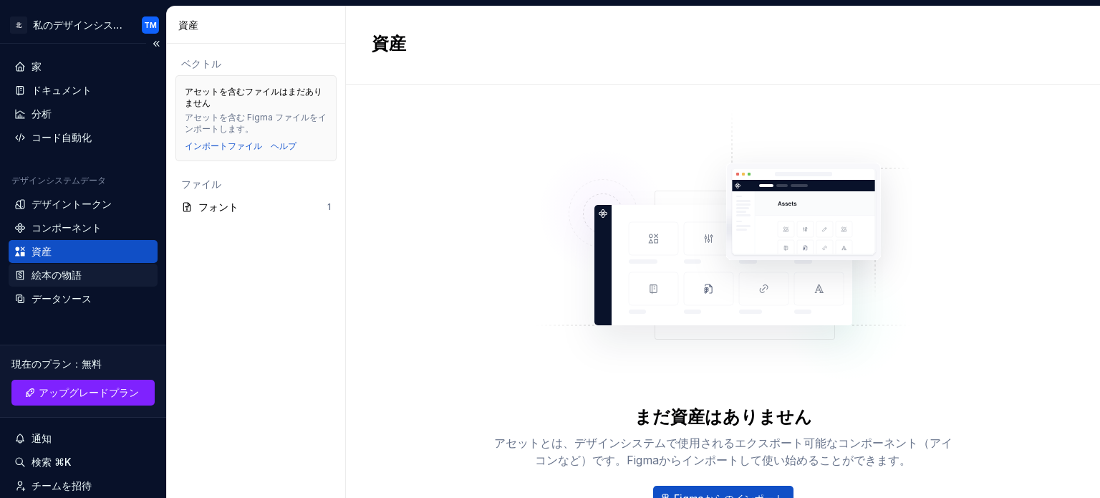
click at [95, 270] on div "絵本の物語" at bounding box center [83, 275] width 138 height 14
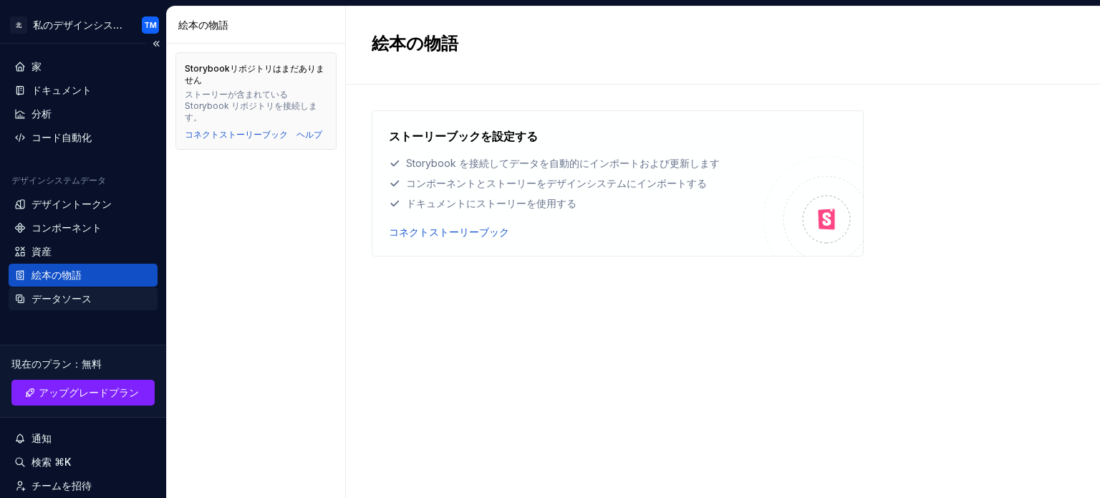
click at [84, 309] on div "データソース" at bounding box center [83, 298] width 149 height 23
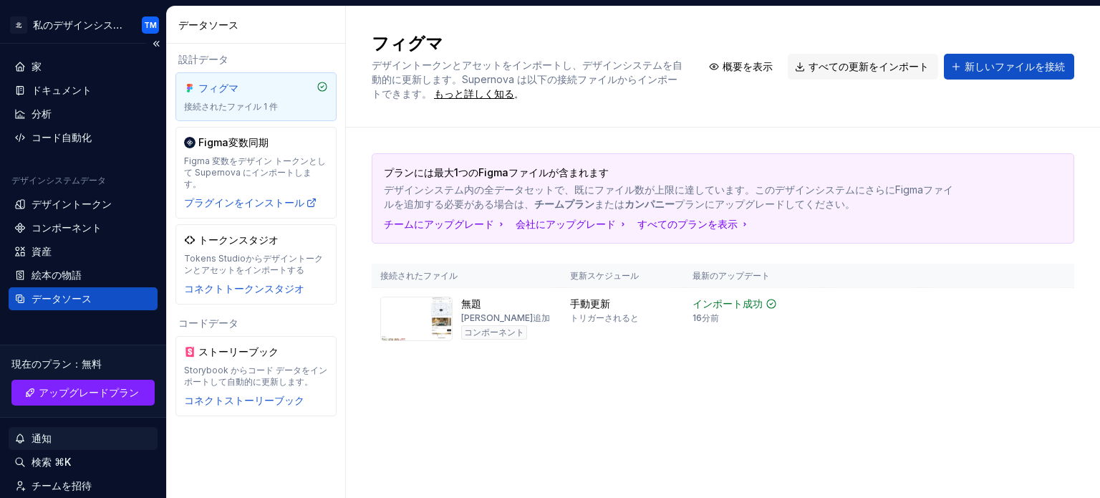
click at [59, 429] on div "通知" at bounding box center [83, 438] width 149 height 23
click at [691, 403] on html "北 私のデザインシステム TM 家 ドキュメント 分析 コード自動化 デザインシステムデータ デザイントークン コンポーネント 資産 絵本の物語 データソース…" at bounding box center [550, 249] width 1100 height 498
click at [69, 451] on div "検索 ⌘K" at bounding box center [83, 462] width 149 height 23
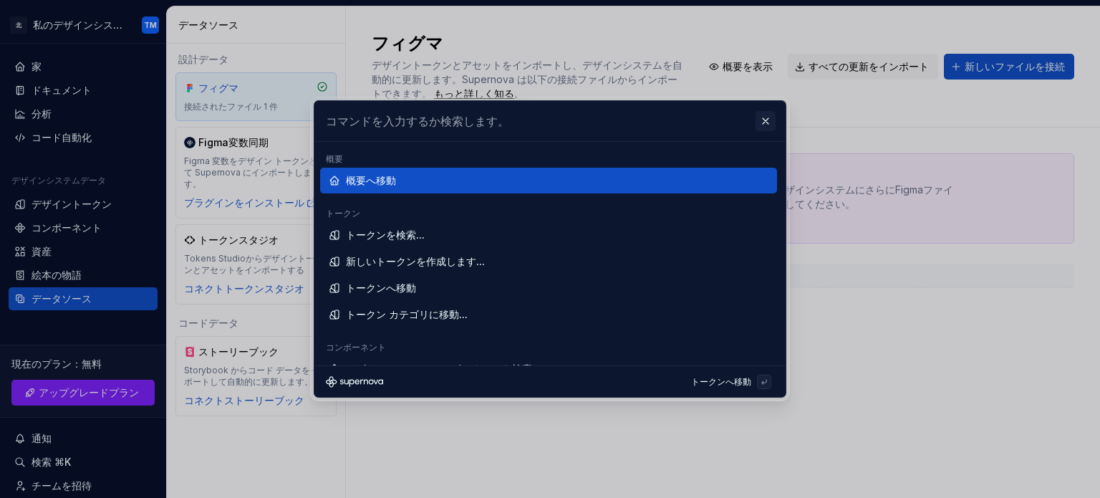
click at [766, 120] on button "button" at bounding box center [766, 121] width 20 height 20
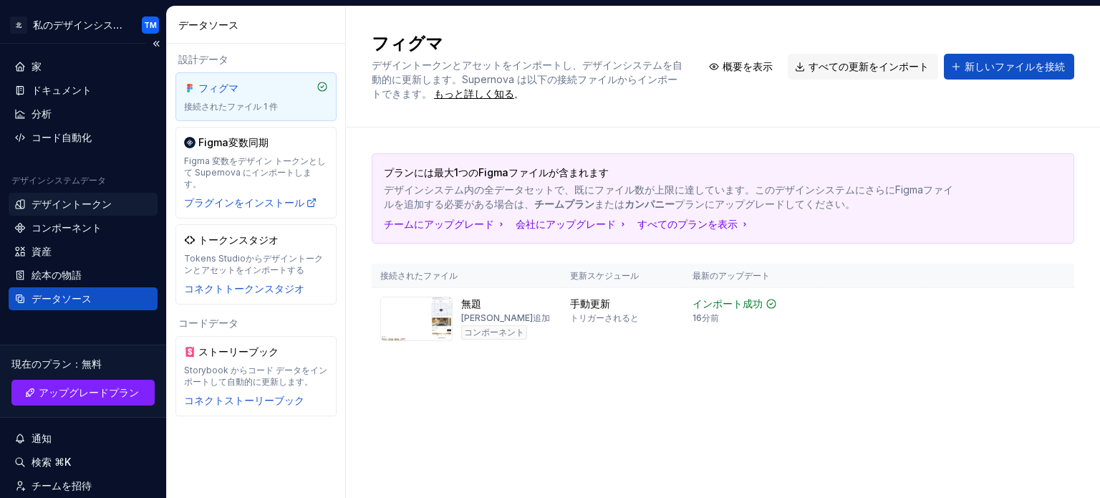
click at [83, 210] on font "デザイントークン" at bounding box center [72, 204] width 80 height 12
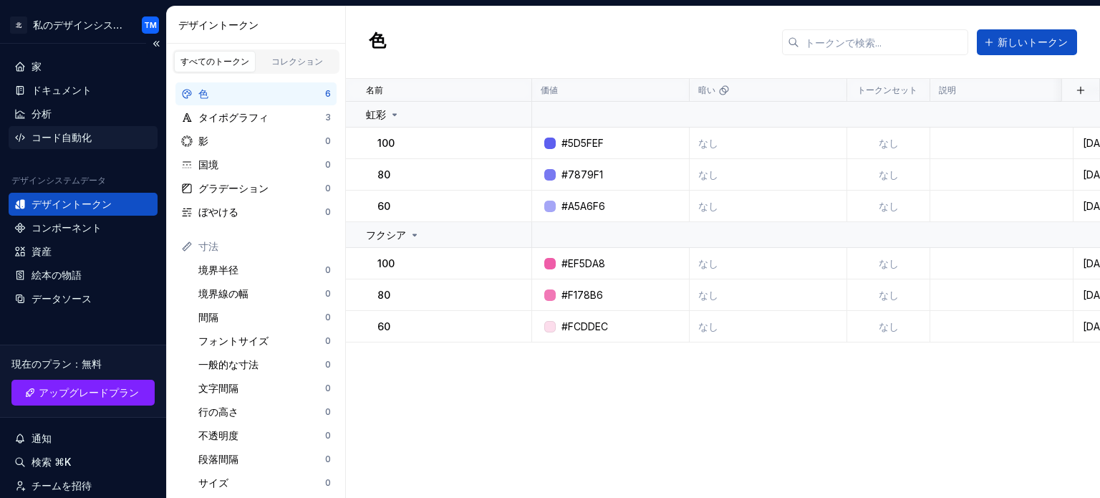
click at [81, 136] on font "コード自動化" at bounding box center [62, 137] width 60 height 12
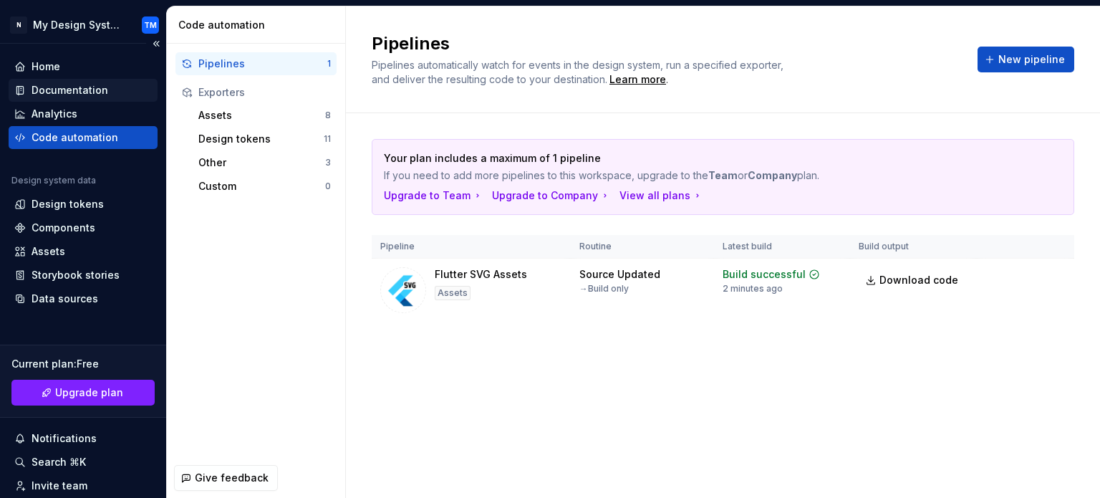
click at [82, 100] on div "Documentation" at bounding box center [83, 90] width 149 height 23
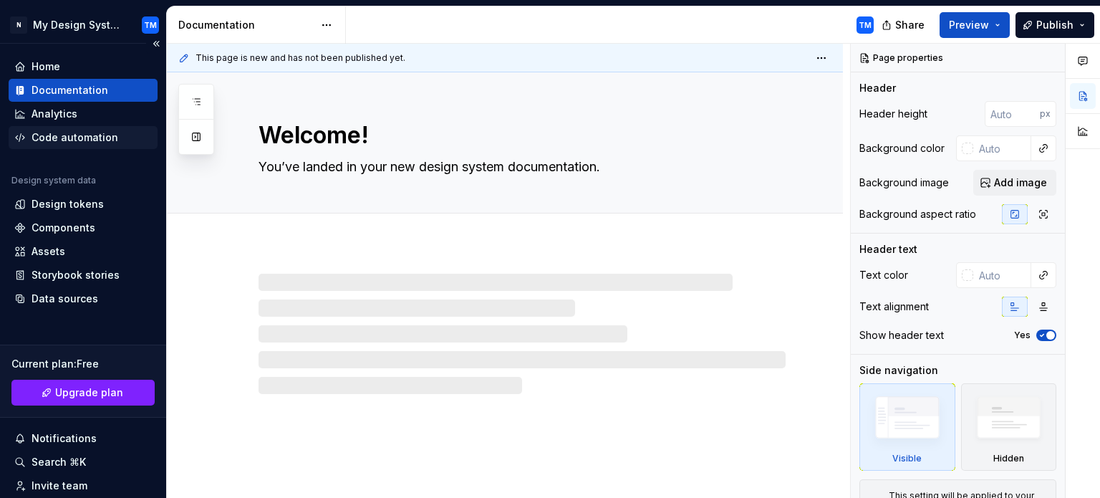
type textarea "*"
click at [97, 143] on div "Code automation" at bounding box center [75, 137] width 87 height 14
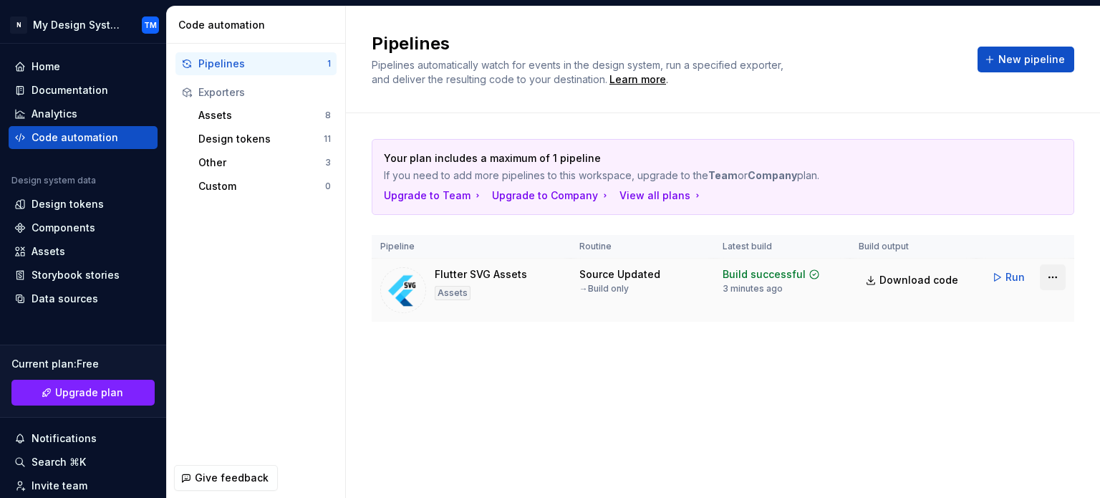
click at [1049, 271] on html "N My Design System TM Home Documentation Analytics Code automation Design syste…" at bounding box center [550, 249] width 1100 height 498
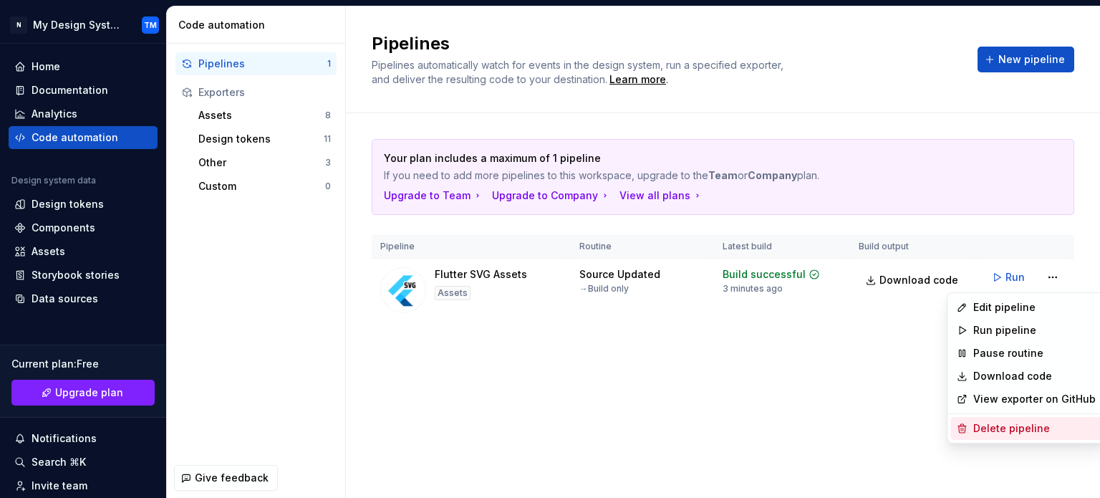
click at [1022, 428] on div "Delete pipeline" at bounding box center [1035, 428] width 123 height 14
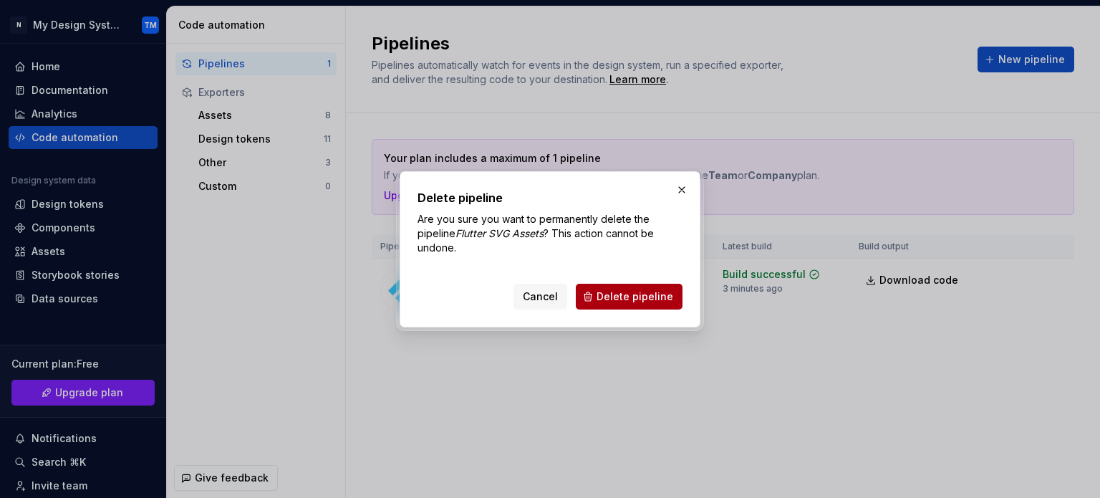
click at [637, 296] on span "Delete pipeline" at bounding box center [635, 296] width 77 height 14
